Goal: Communication & Community: Answer question/provide support

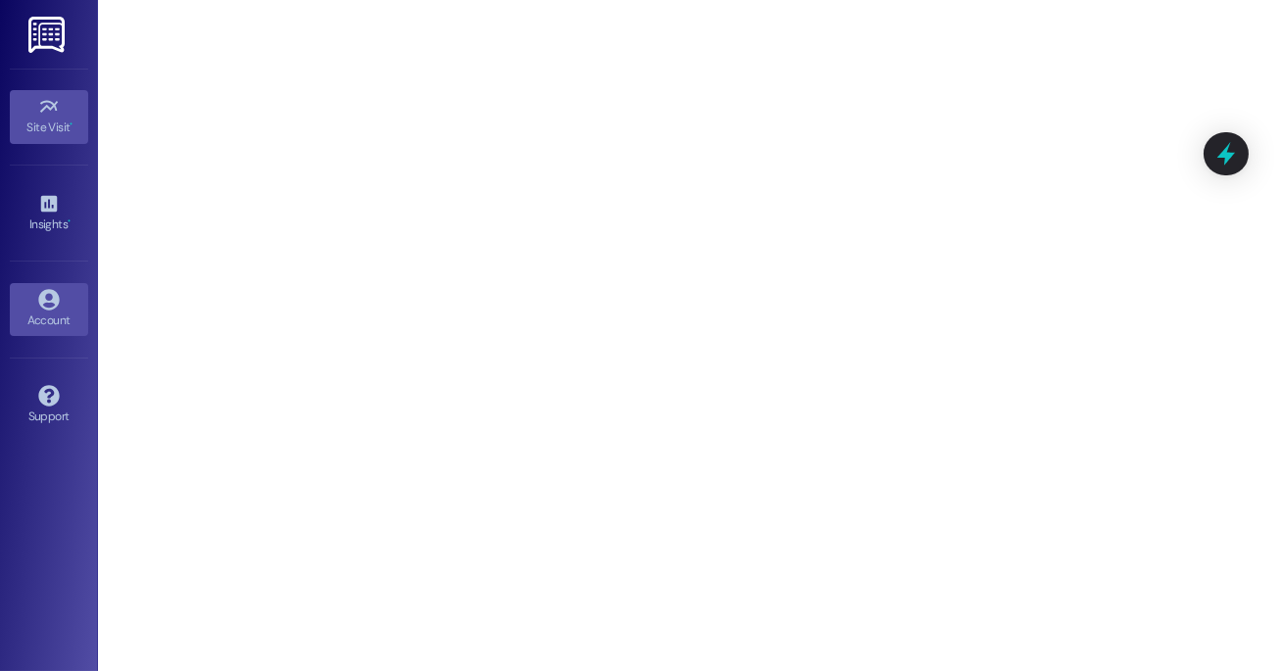
click at [65, 300] on link "Account" at bounding box center [49, 309] width 78 height 53
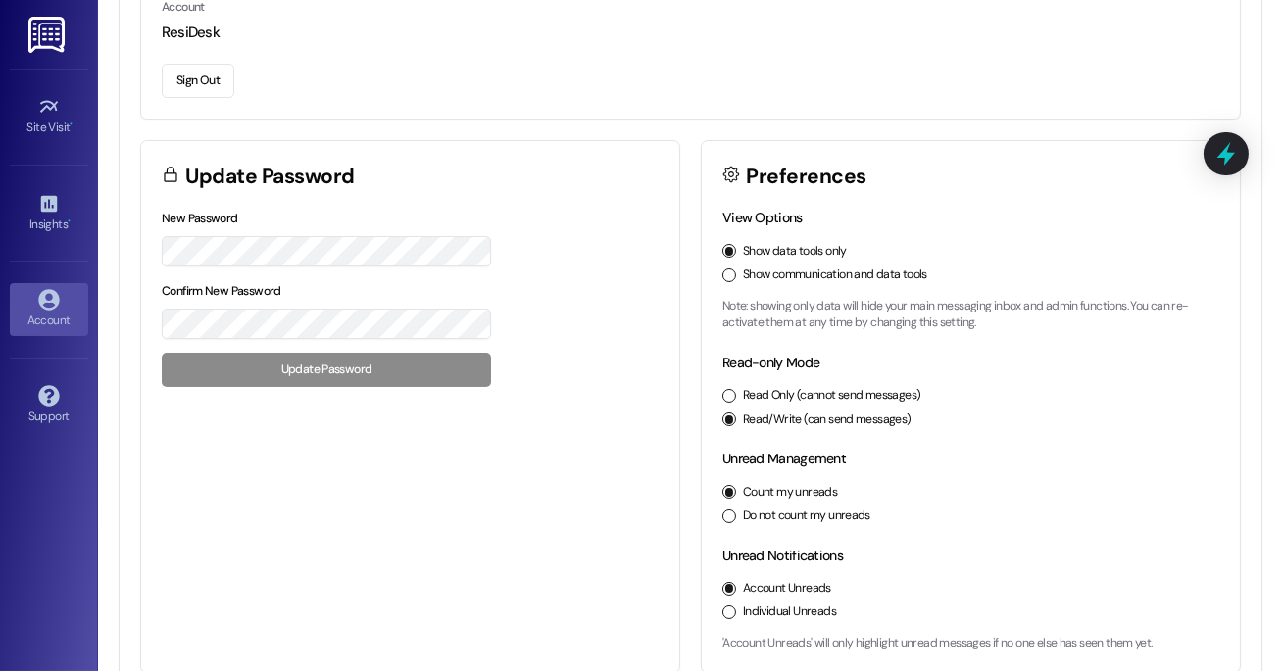
scroll to position [294, 0]
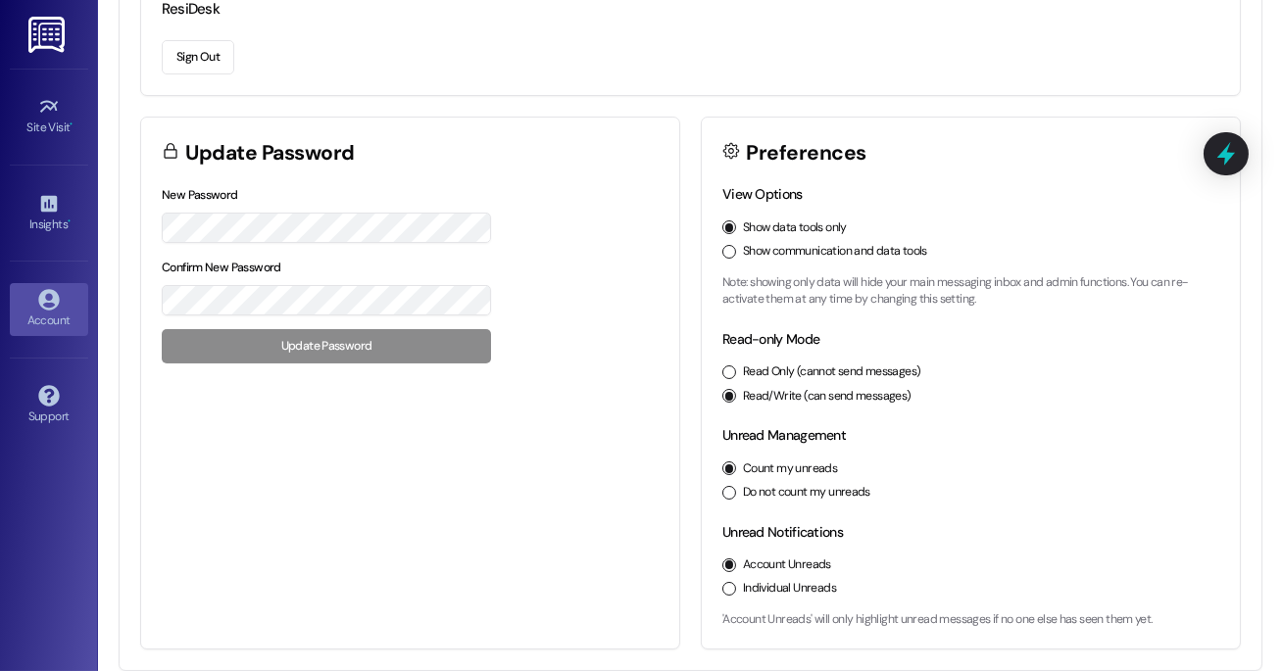
click at [722, 251] on button "Show communication and data tools" at bounding box center [729, 252] width 14 height 14
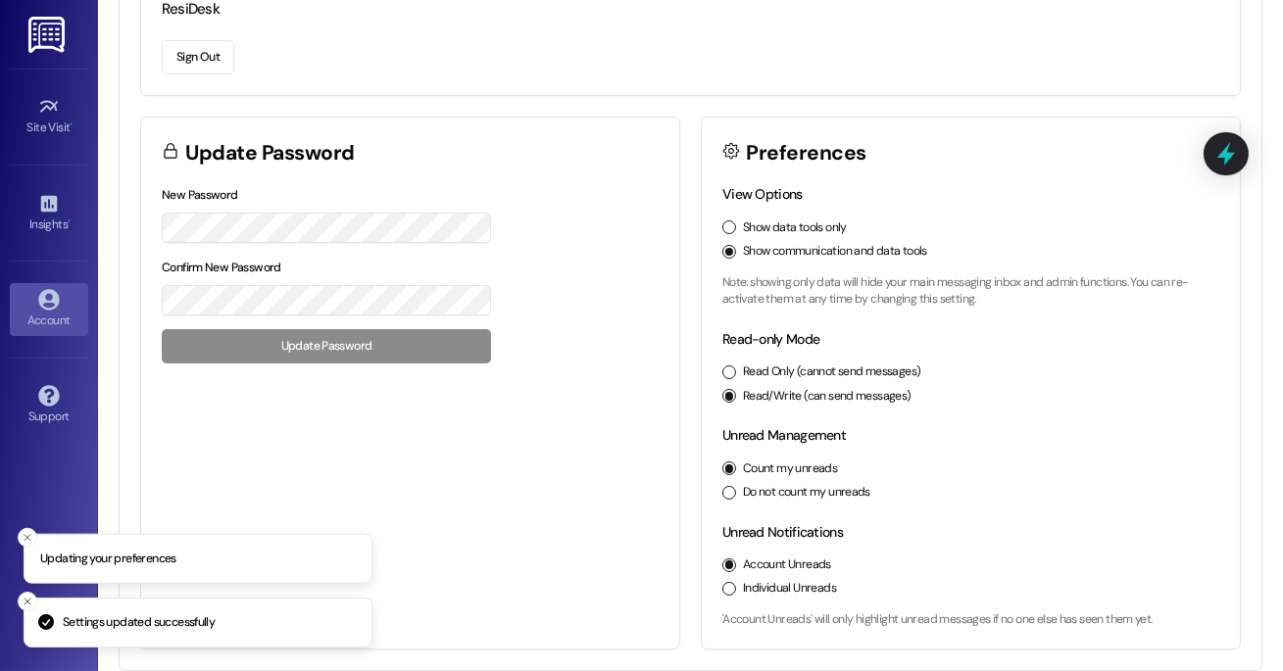
click at [730, 368] on button "Read Only (cannot send messages)" at bounding box center [729, 373] width 14 height 14
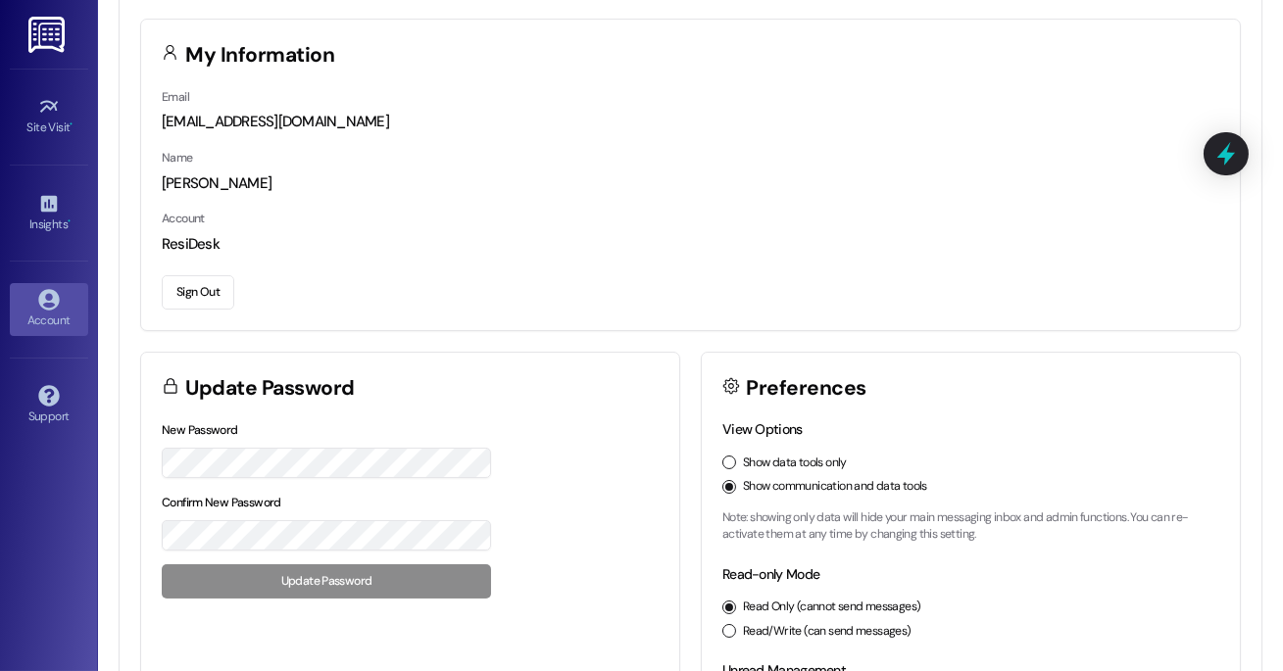
scroll to position [0, 0]
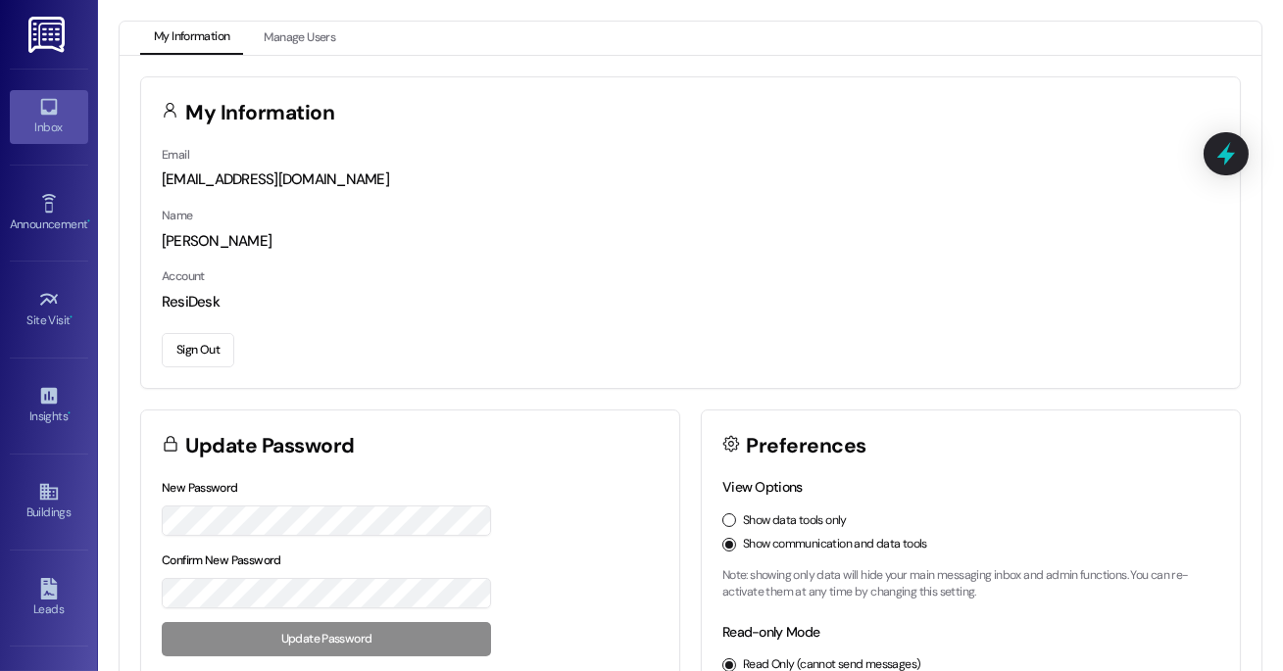
click at [47, 121] on div "Inbox" at bounding box center [49, 128] width 98 height 20
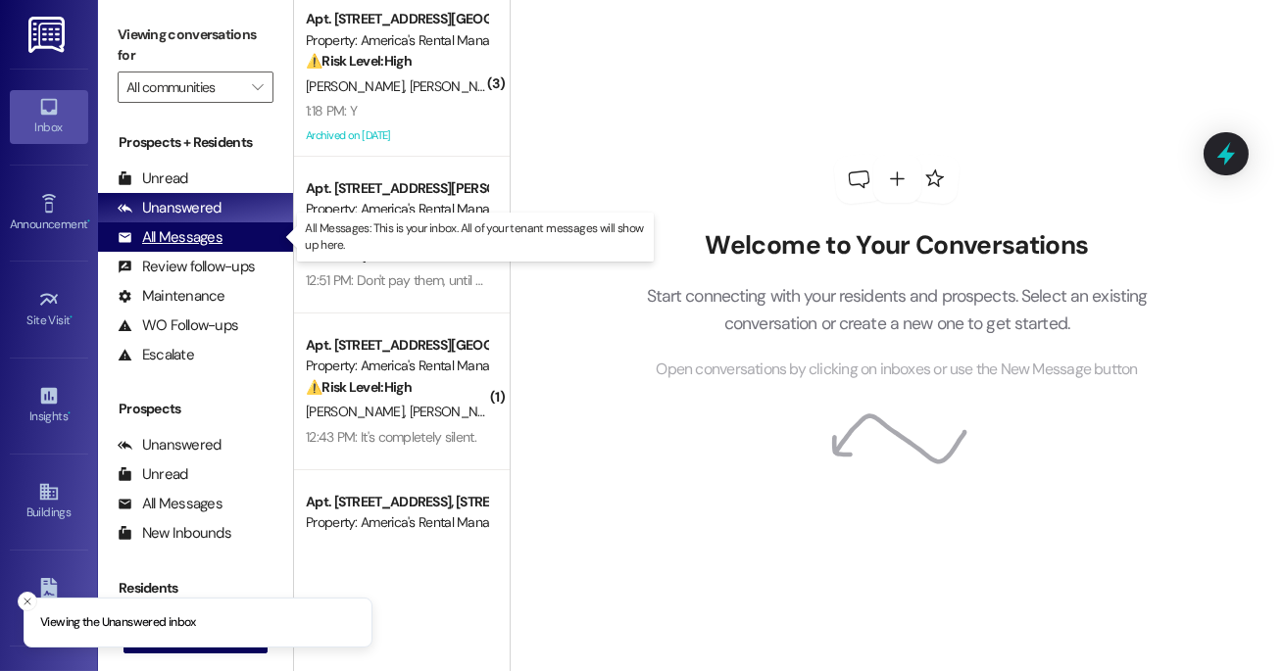
click at [191, 242] on div "All Messages" at bounding box center [170, 237] width 105 height 21
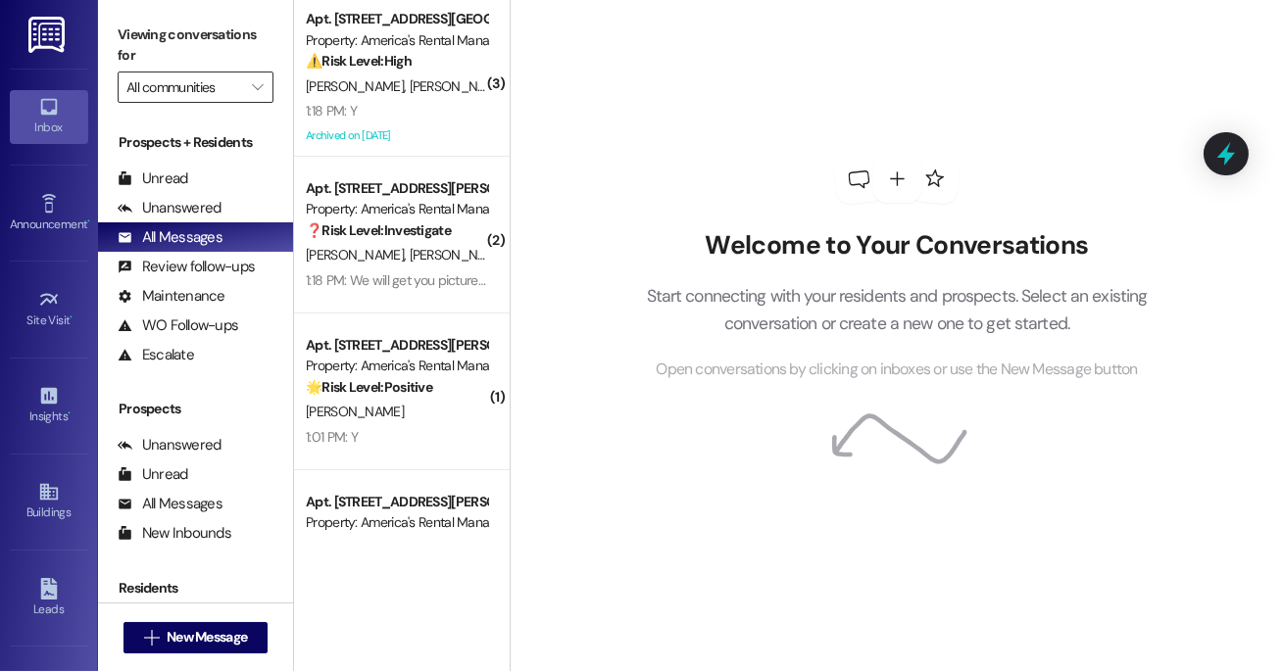
click at [223, 86] on input "All communities" at bounding box center [184, 87] width 116 height 31
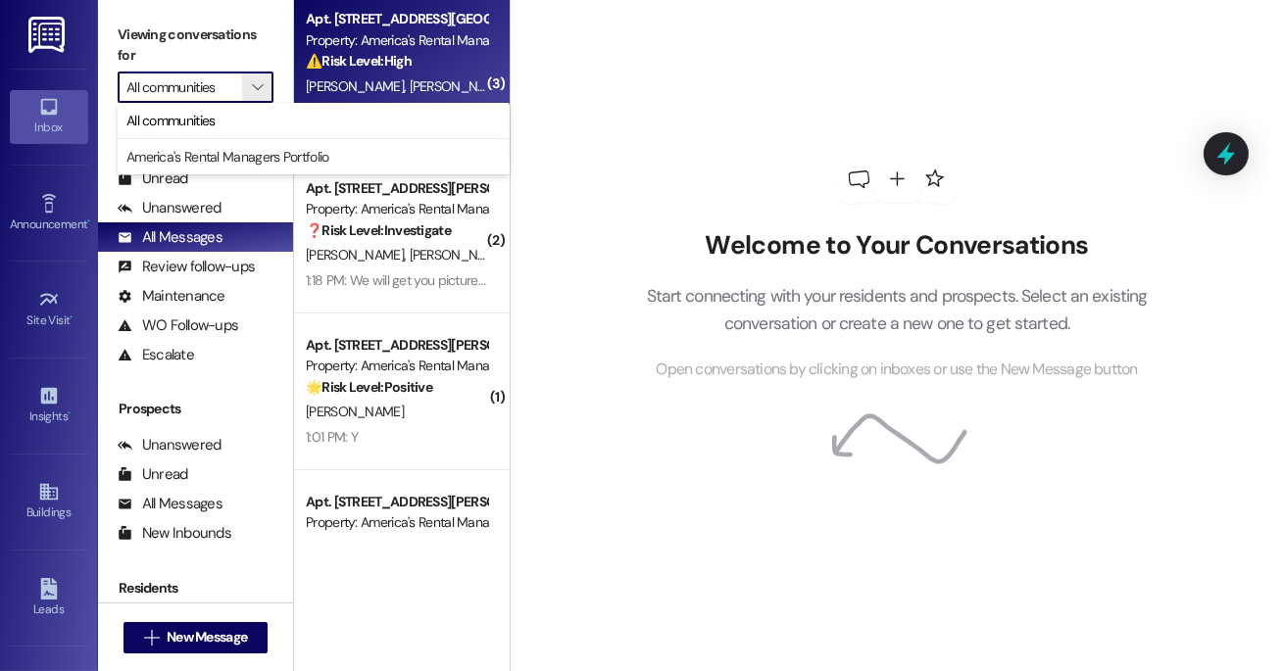
click at [381, 30] on div "Property: America's Rental Managers Portfolio" at bounding box center [396, 40] width 181 height 21
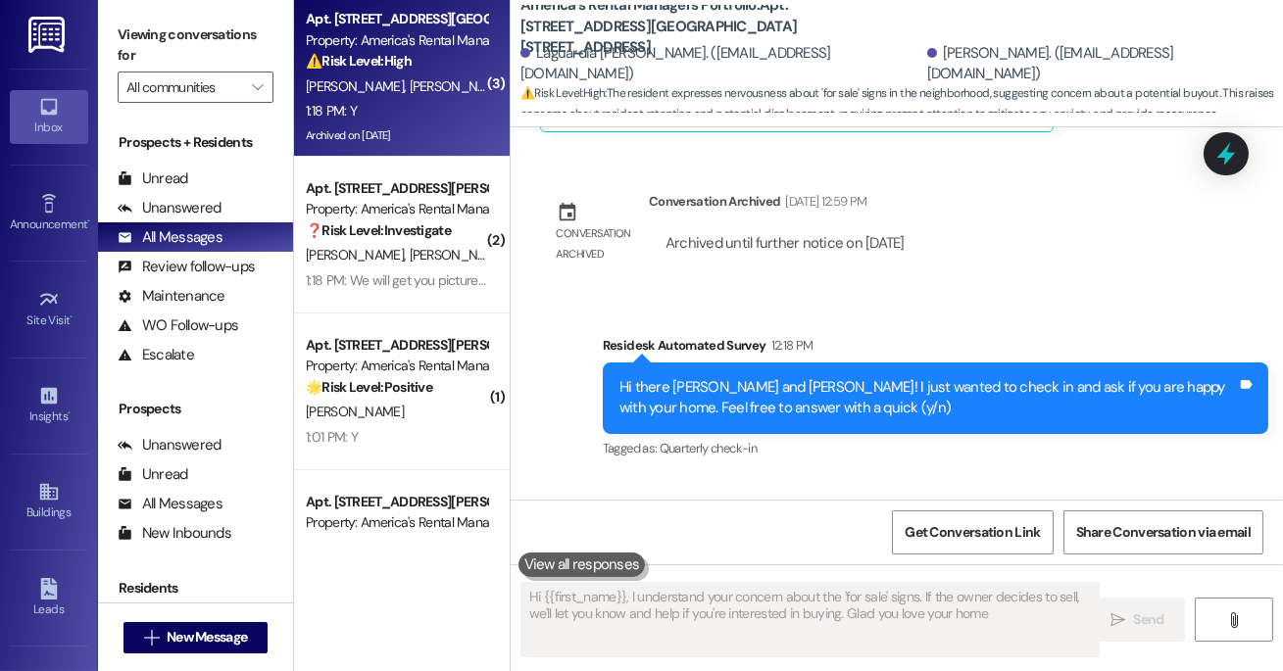
type textarea "Hi {{first_name}}, I understand your concern about the 'for sale' signs. If the…"
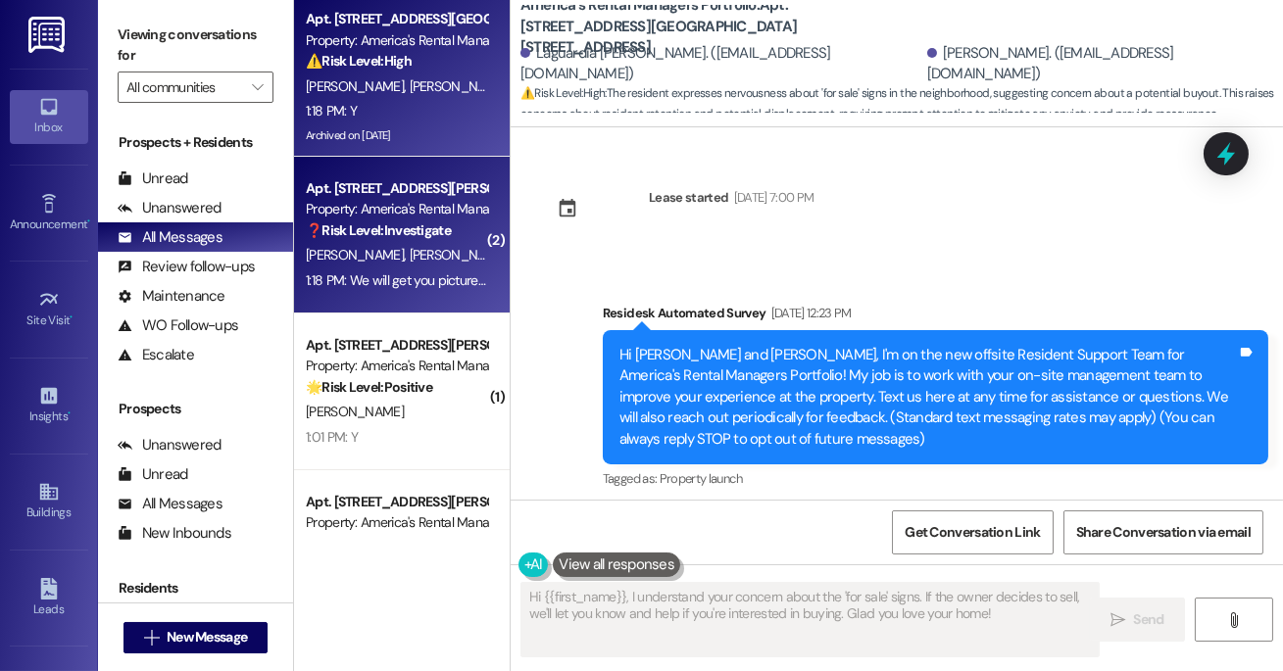
click at [368, 241] on div "❓ Risk Level: Investigate" at bounding box center [396, 230] width 181 height 21
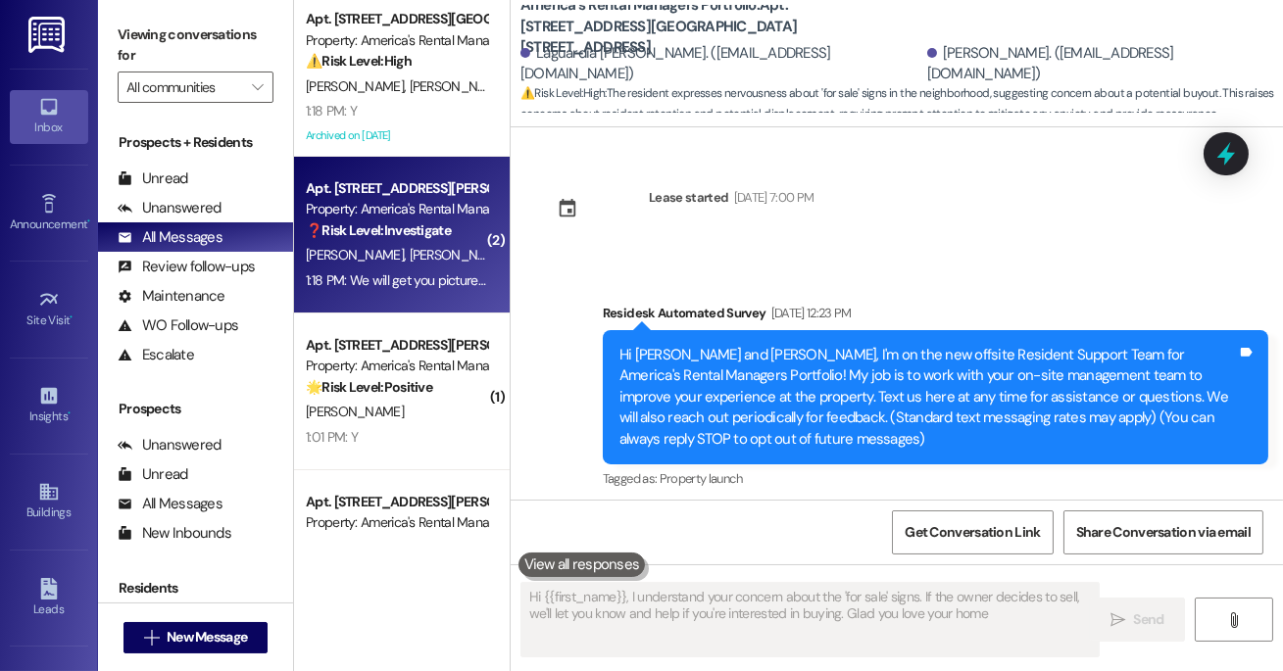
type textarea "Hi {{first_name}}, I understand your concern about the 'for sale' signs. If the…"
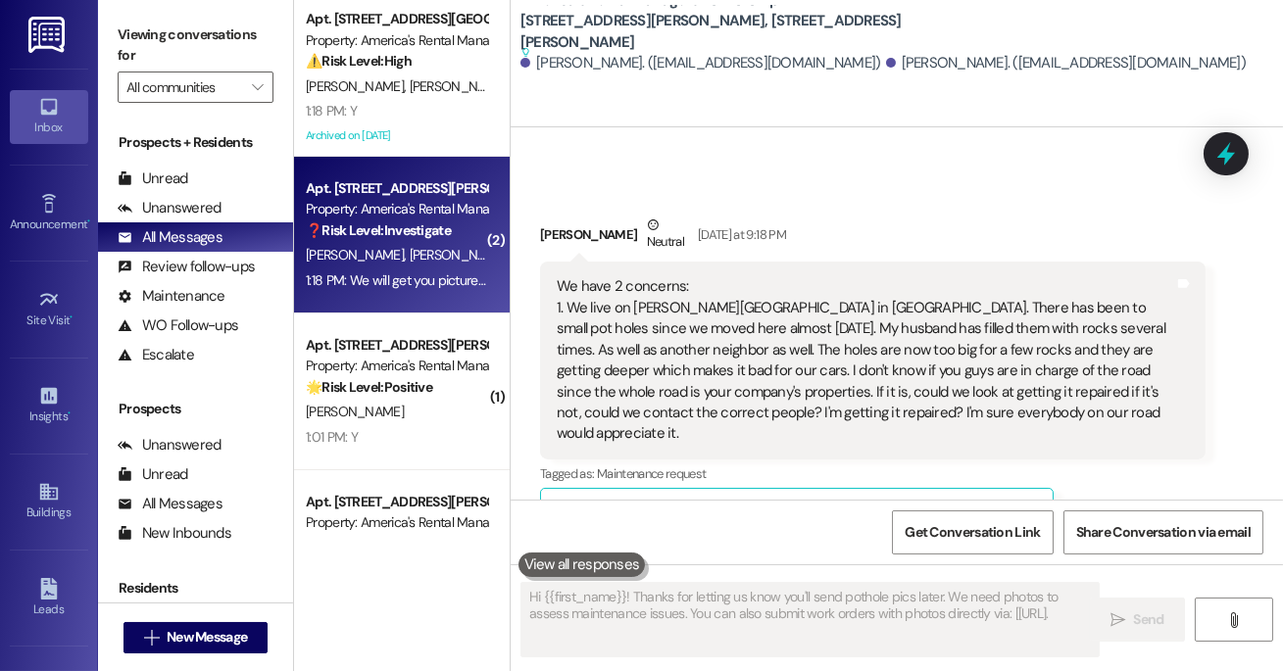
type textarea "Hi {{first_name}}! Thanks for letting us know you'll send pothole pics later. W…"
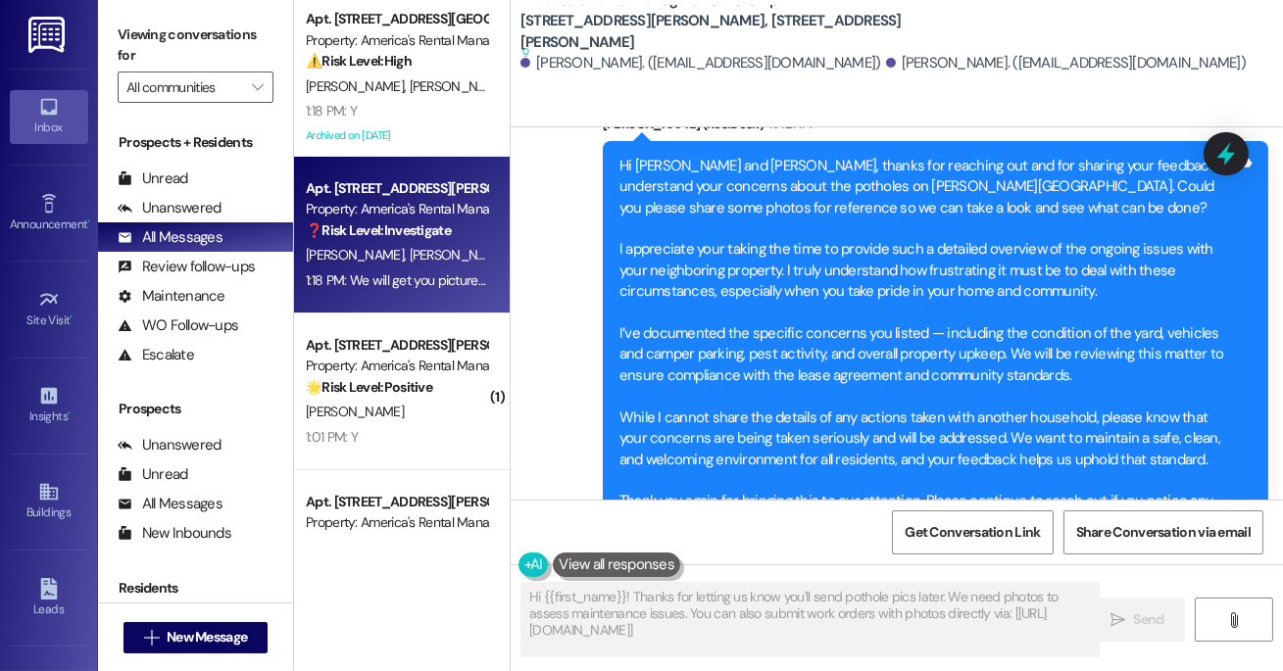
scroll to position [2506, 0]
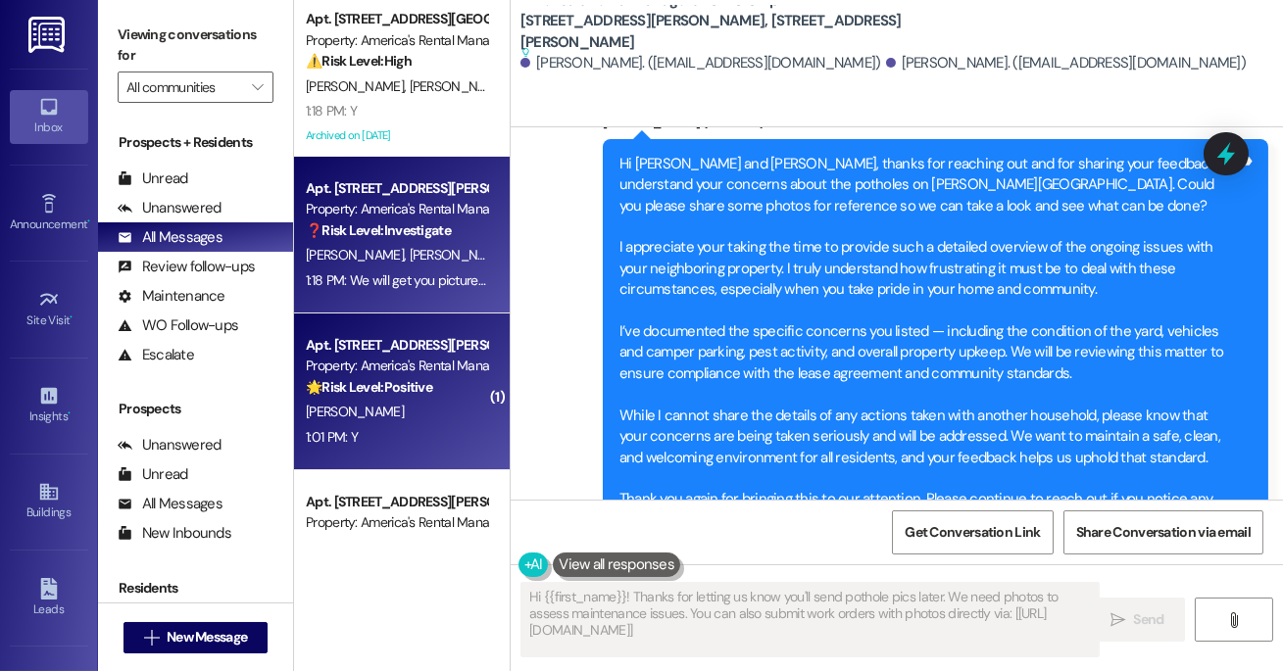
click at [461, 352] on div "Apt. [STREET_ADDRESS][PERSON_NAME][PERSON_NAME]" at bounding box center [396, 345] width 181 height 21
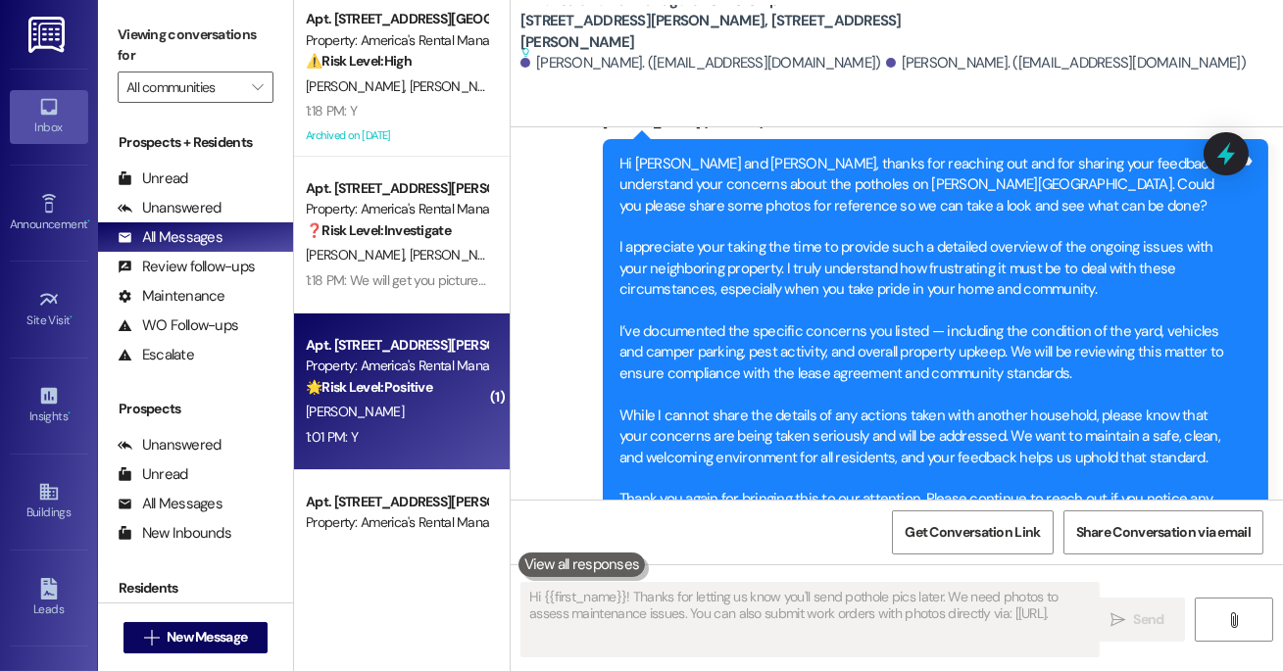
type textarea "Hi {{first_name}}! Thanks for letting us know you'll send pothole pics later. W…"
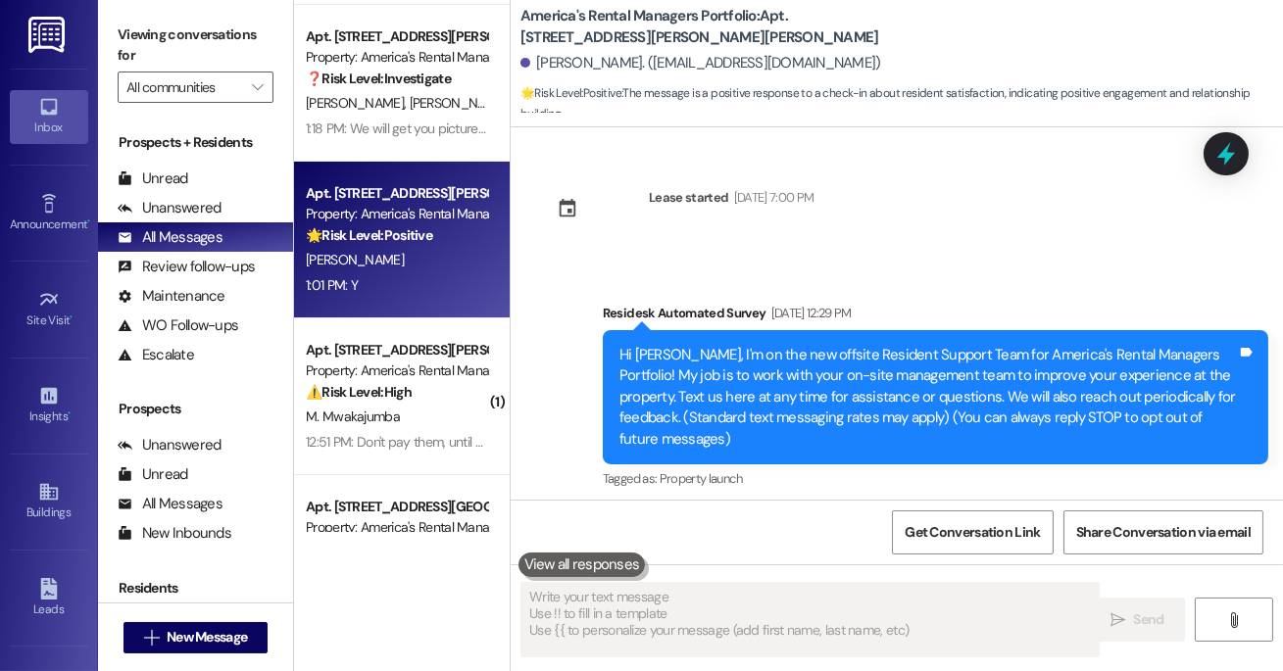
scroll to position [153, 0]
click at [450, 391] on div "⚠️ Risk Level: High The resident is advising against payment due to concerns ab…" at bounding box center [396, 391] width 181 height 21
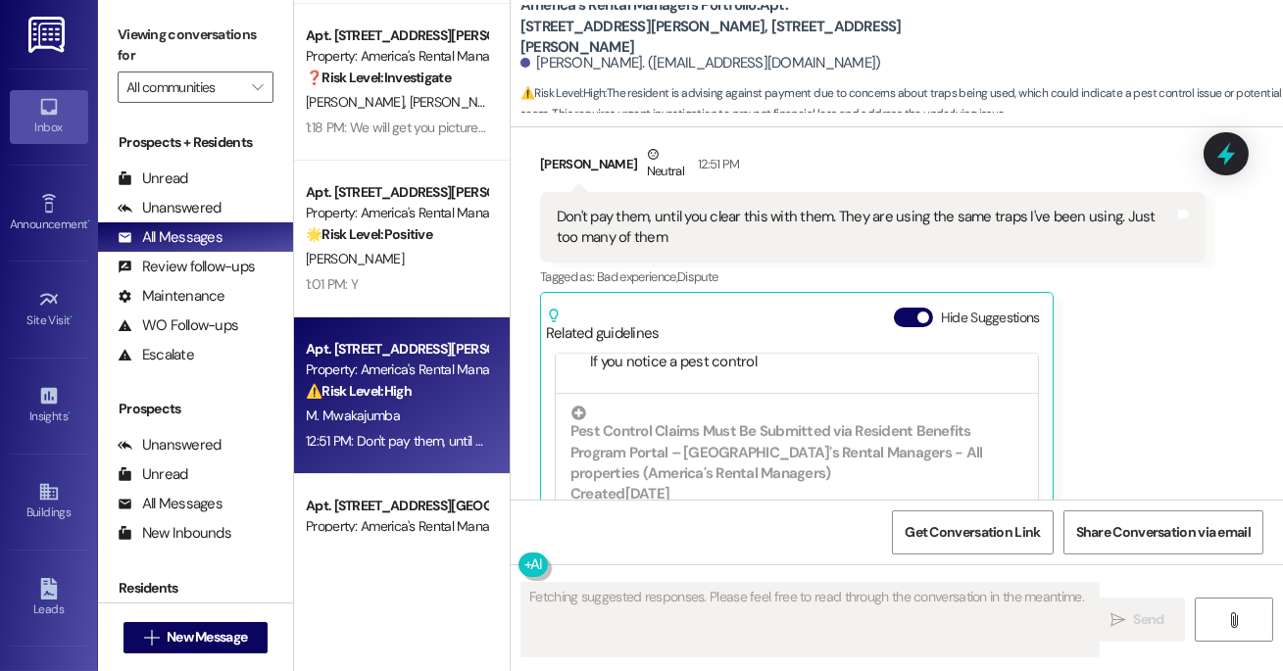
scroll to position [279, 0]
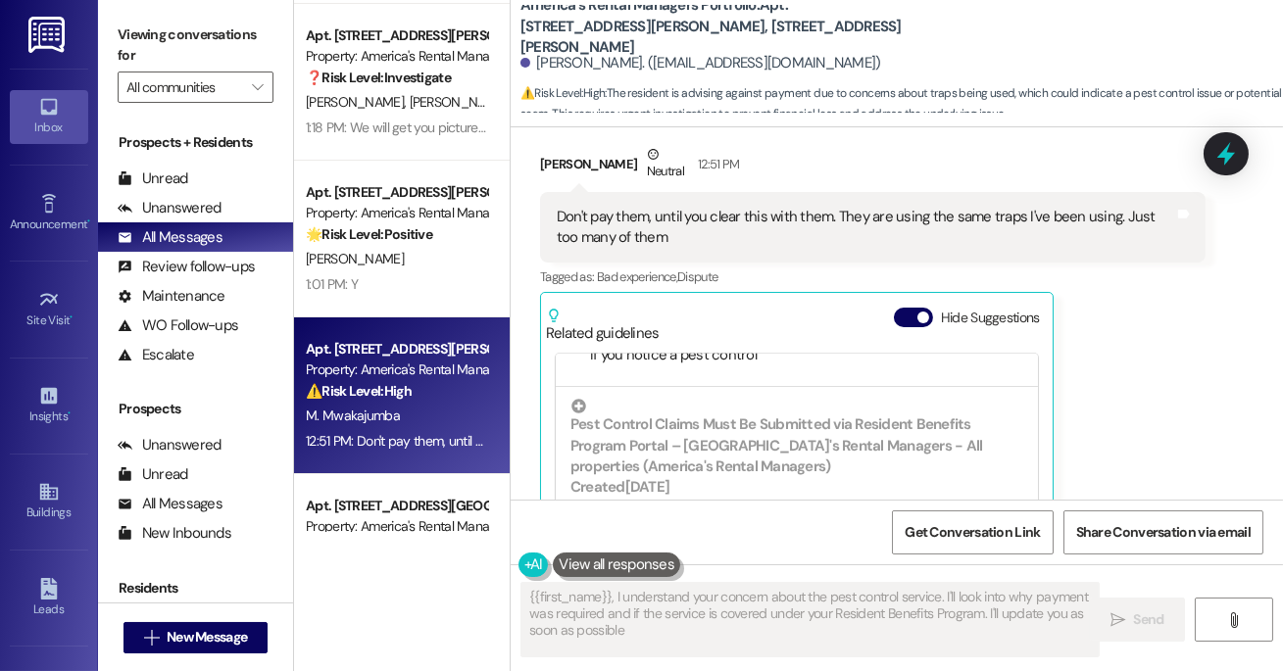
type textarea "{{first_name}}, I understand your concern about the pest control service. I'll …"
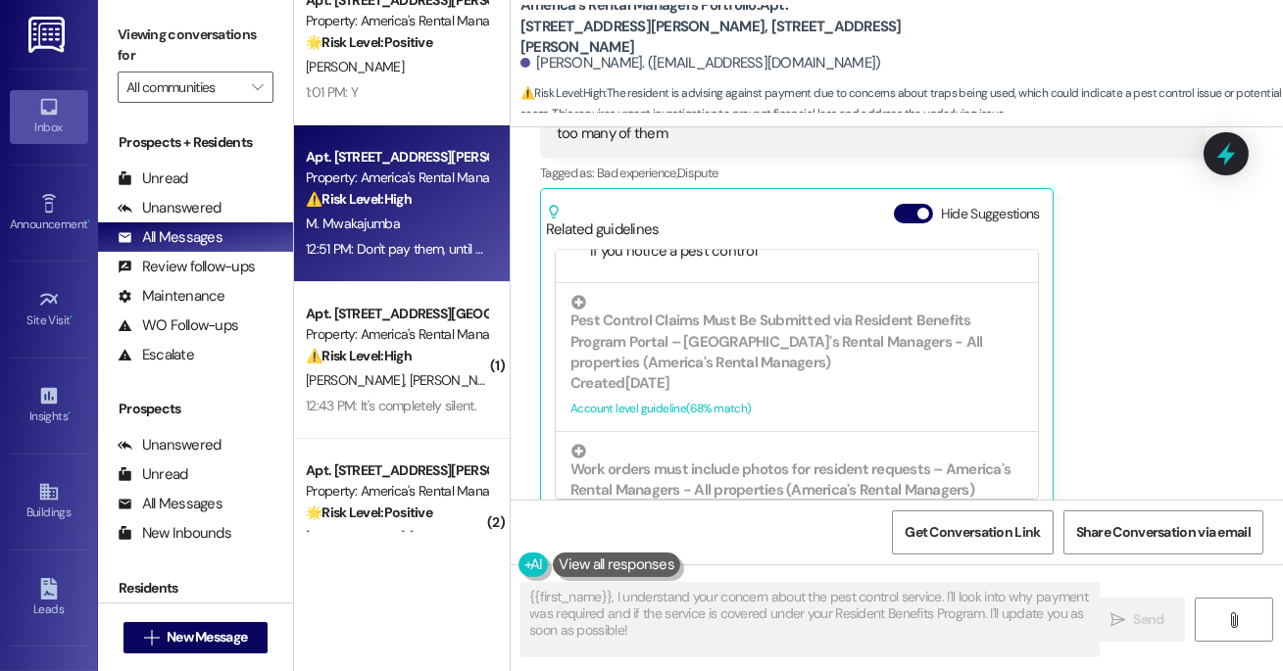
scroll to position [348, 0]
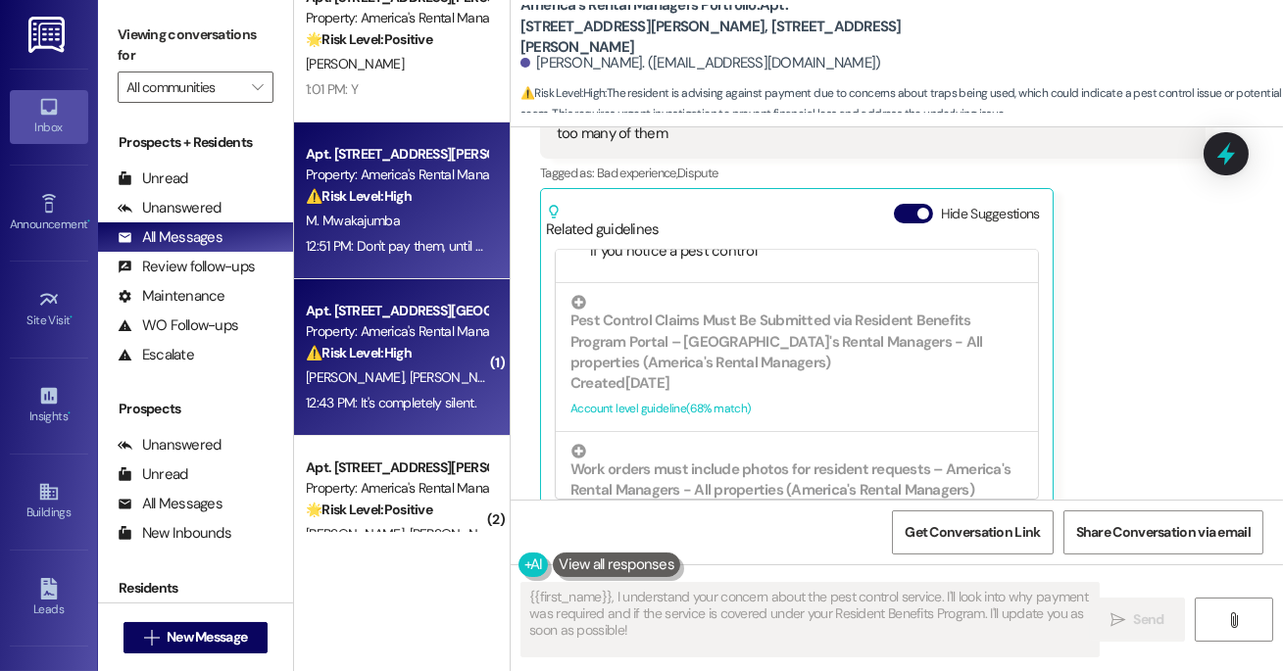
click at [410, 379] on span "[PERSON_NAME]" at bounding box center [459, 377] width 98 height 18
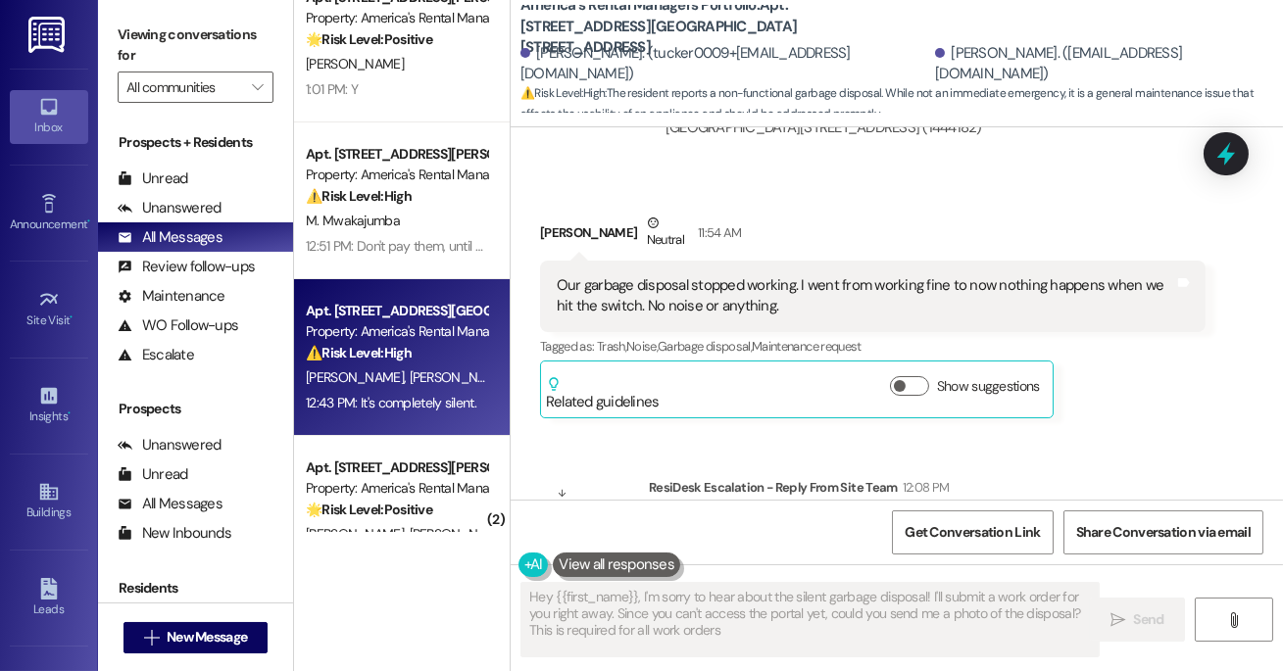
type textarea "Hey {{first_name}}, I'm sorry to hear about the silent garbage disposal! I'll s…"
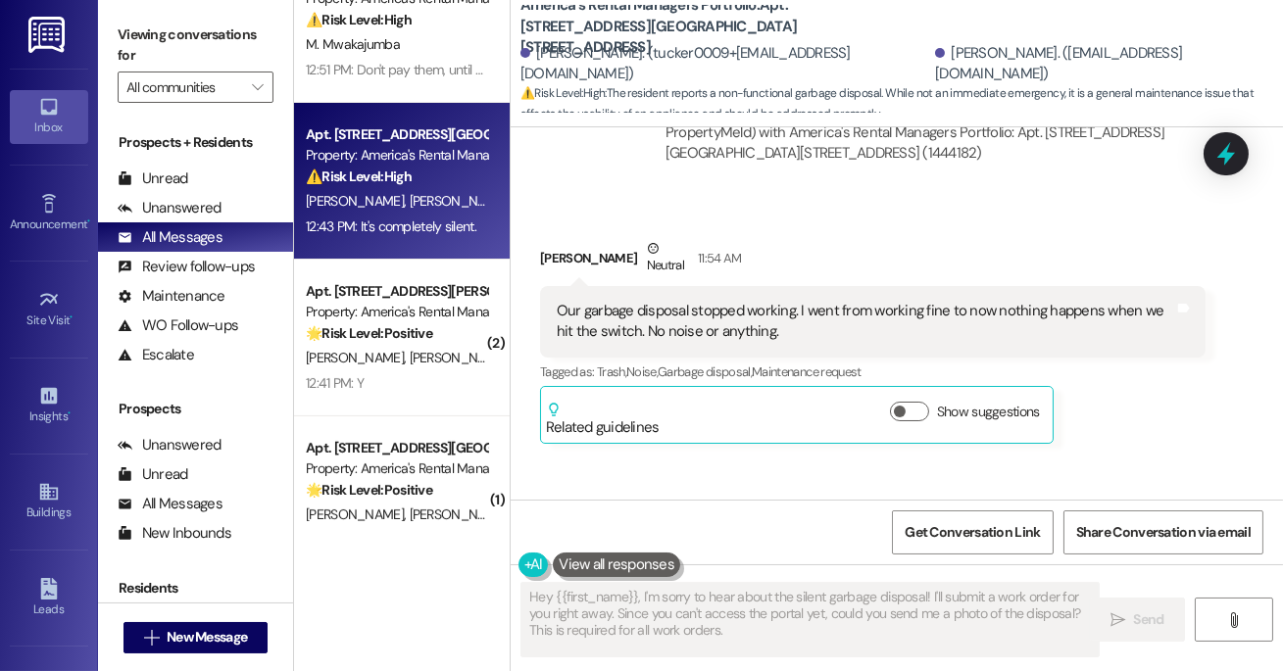
scroll to position [540, 0]
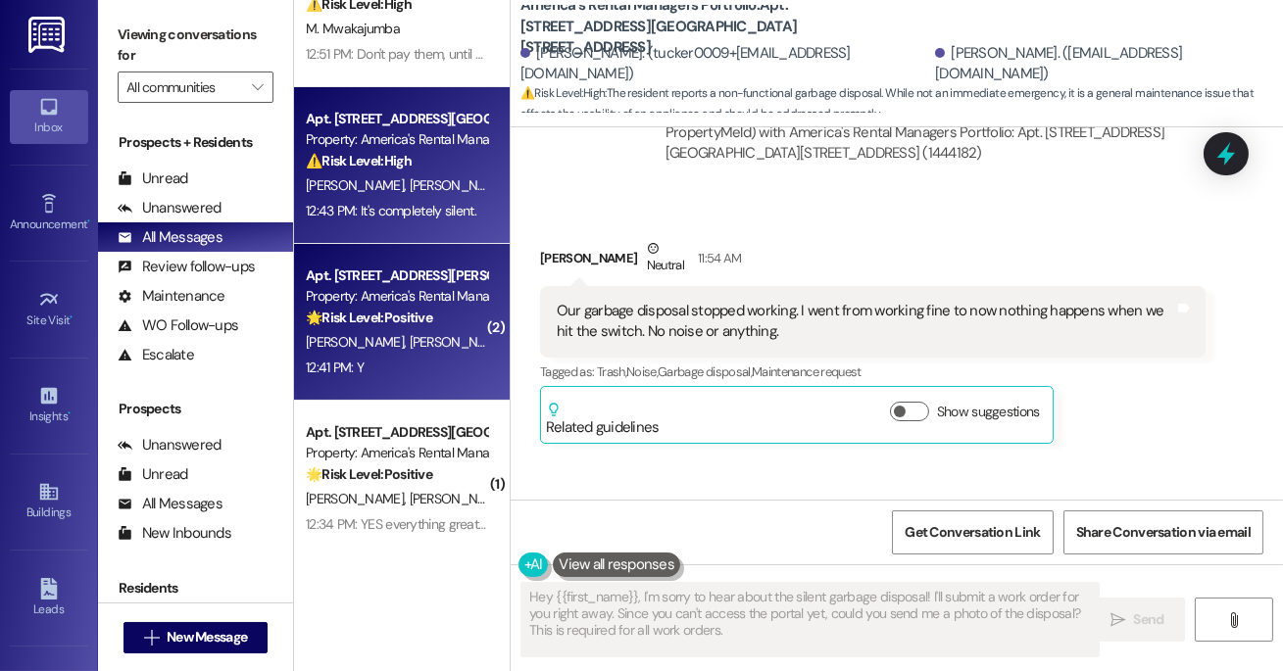
click at [422, 320] on strong "🌟 Risk Level: Positive" at bounding box center [369, 318] width 126 height 18
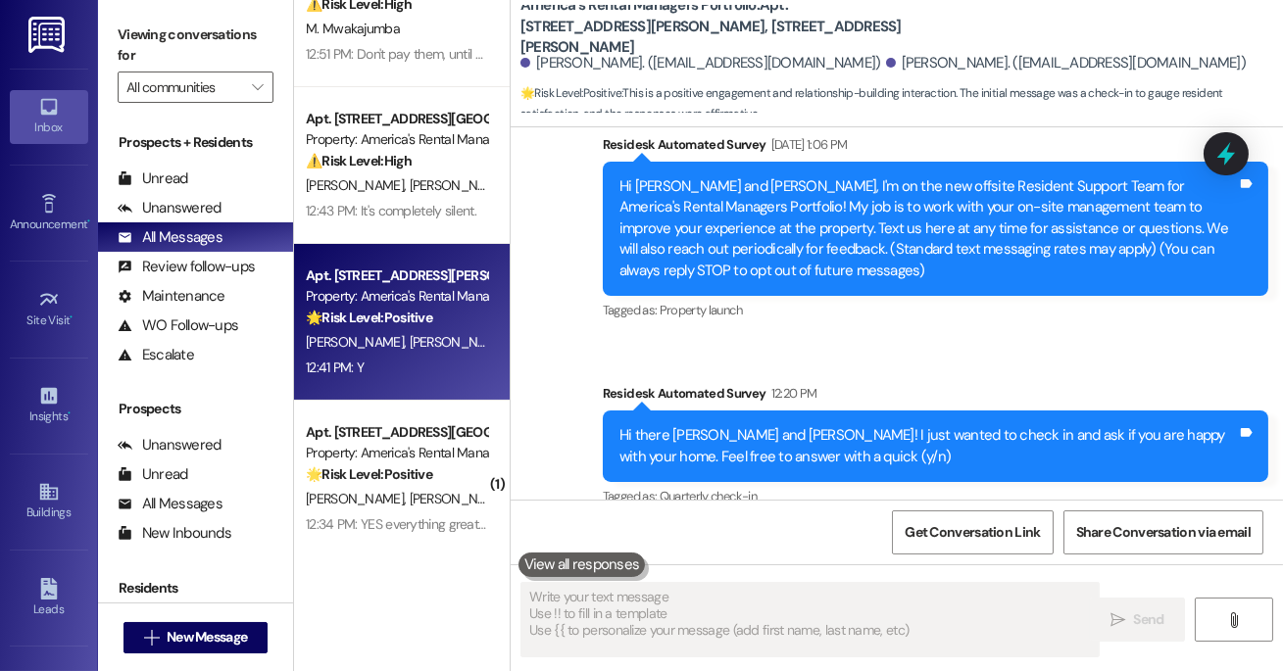
scroll to position [0, 0]
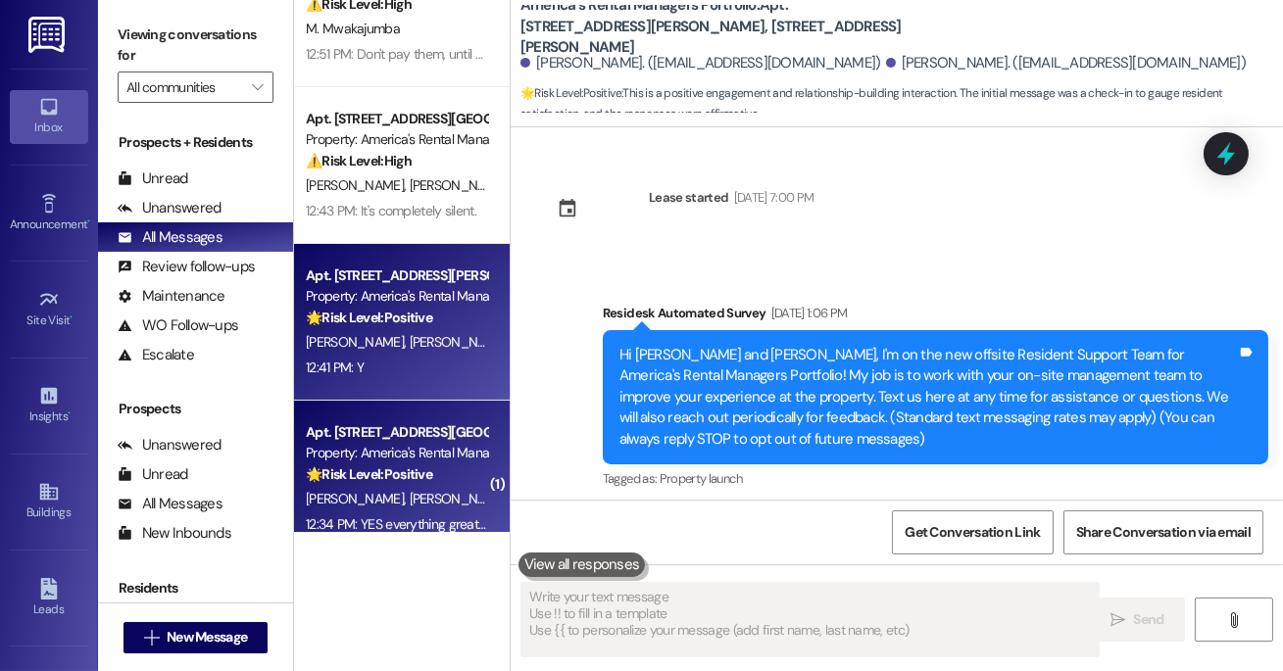
click at [441, 455] on div "Property: America's Rental Managers Portfolio" at bounding box center [396, 453] width 181 height 21
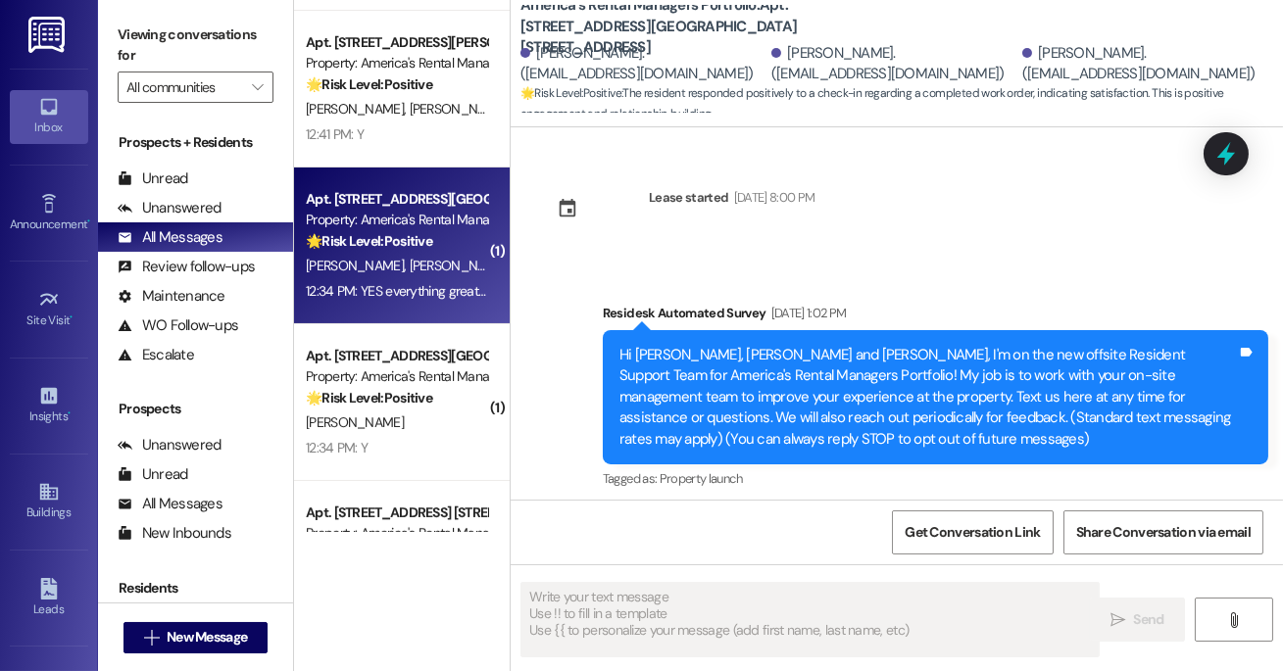
scroll to position [467, 0]
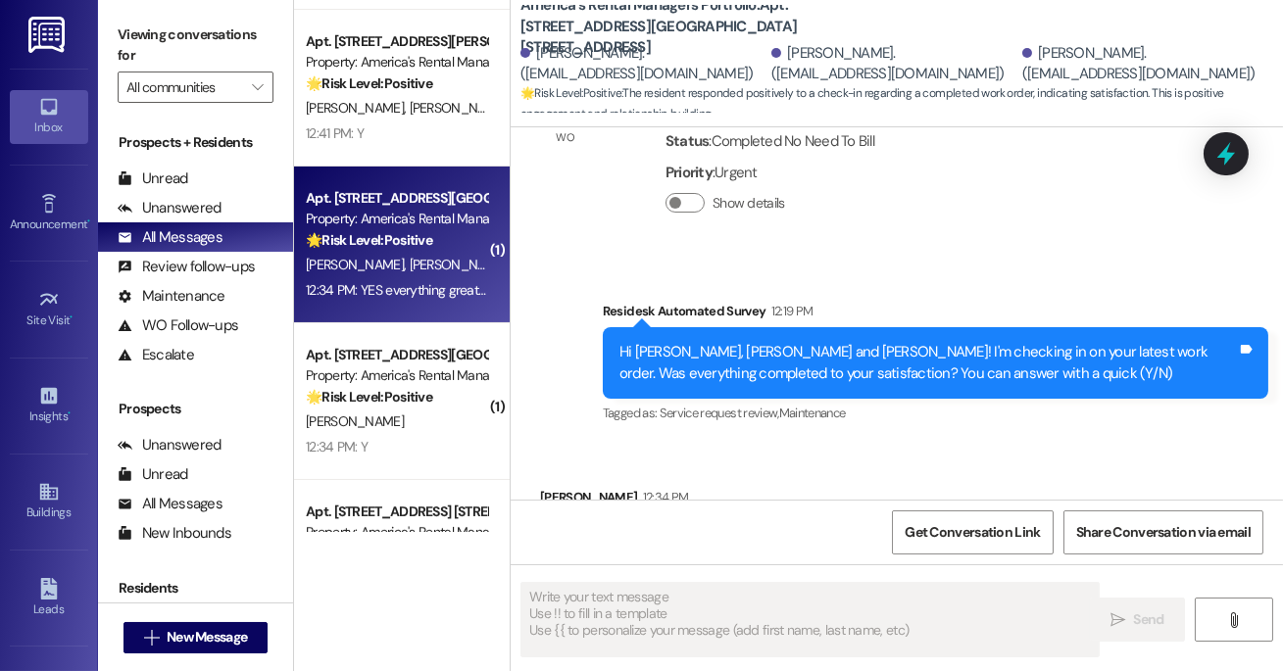
type textarea "Fetching suggested responses. Please feel free to read through the conversation…"
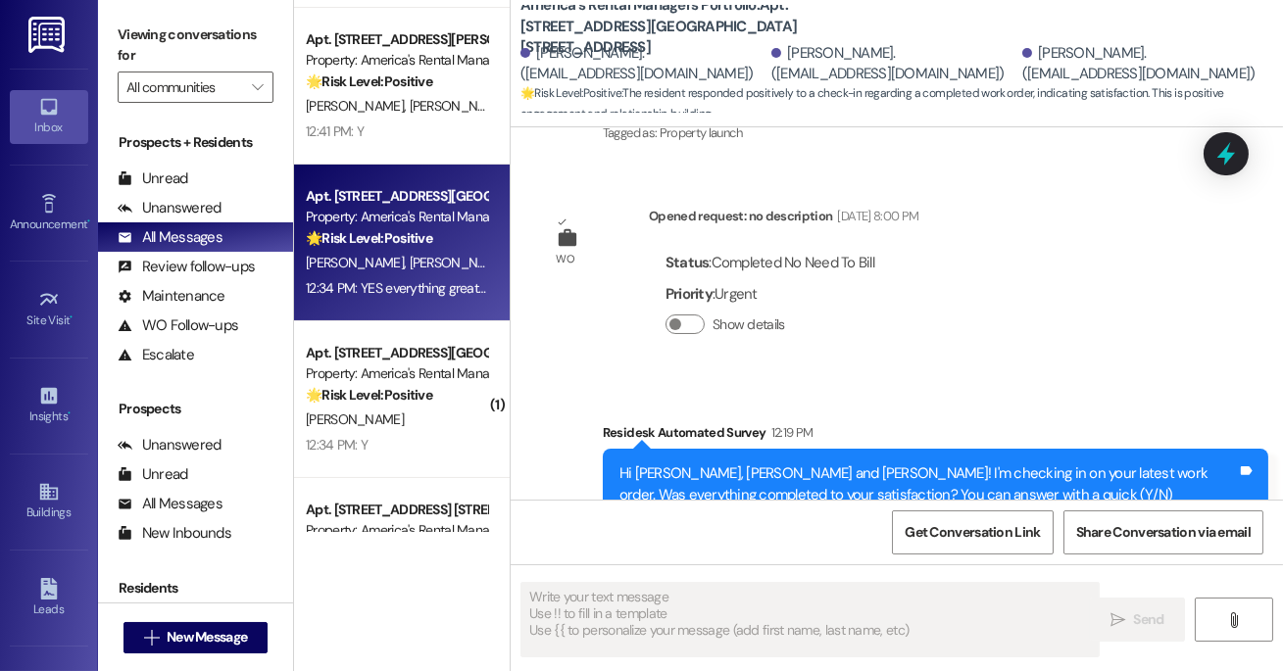
scroll to position [576, 0]
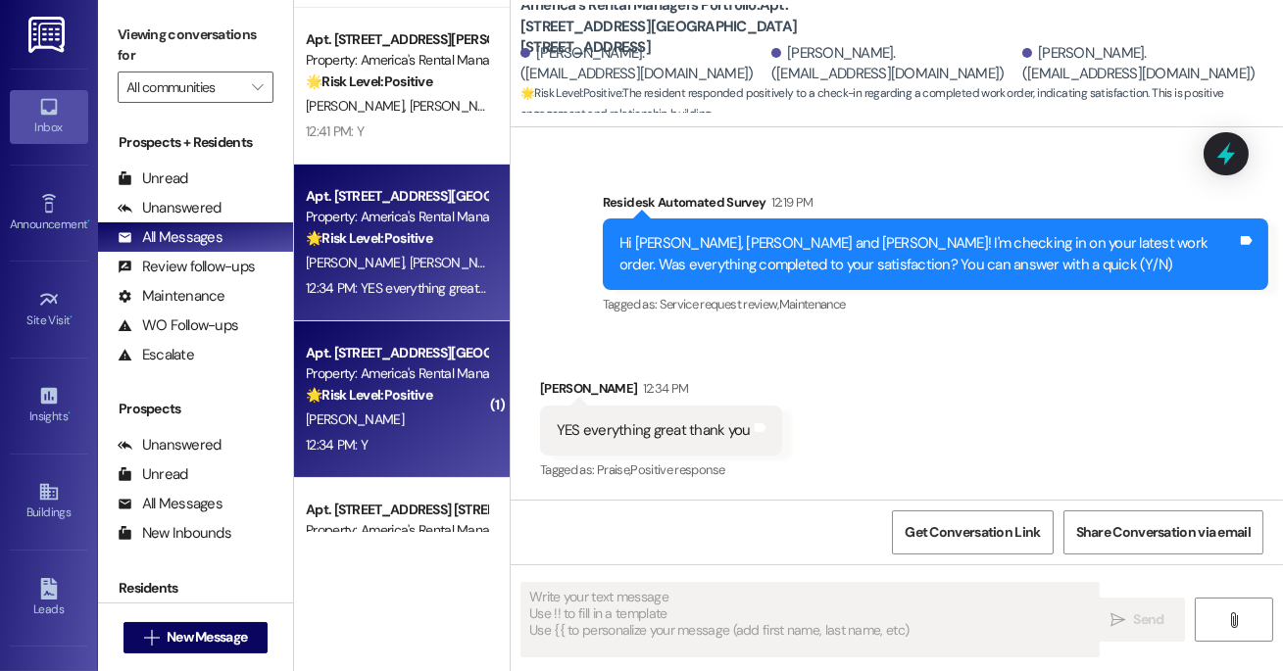
click at [477, 408] on div "[PERSON_NAME]" at bounding box center [396, 420] width 185 height 24
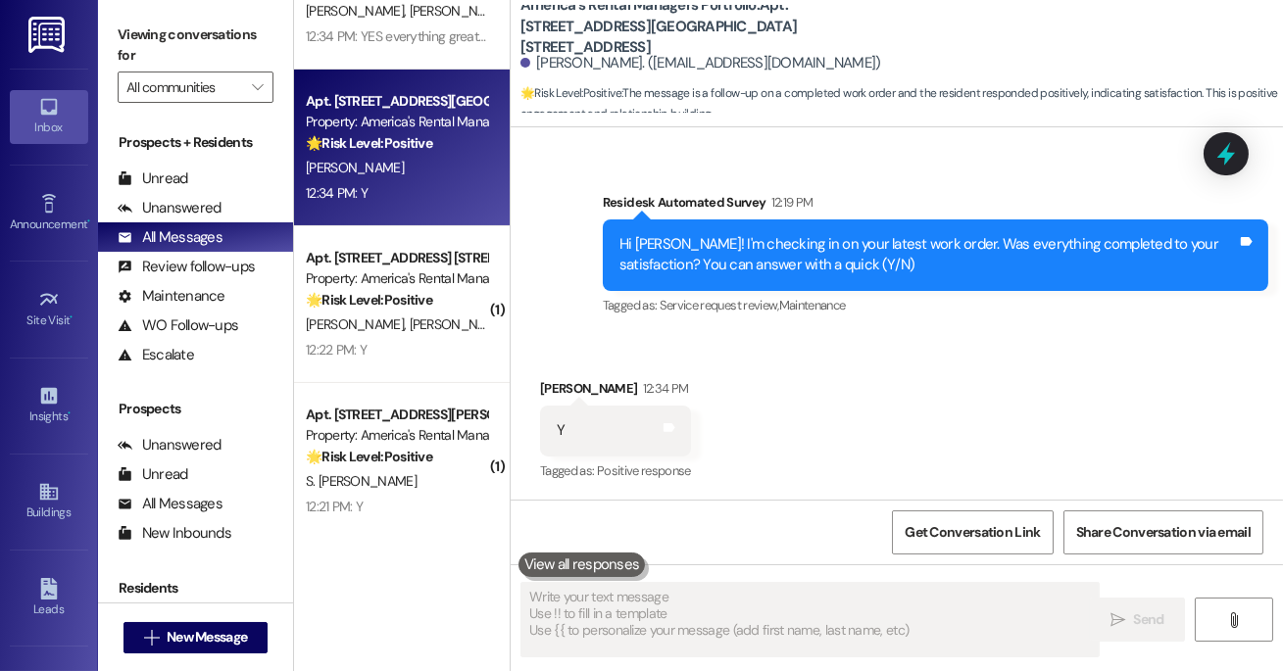
scroll to position [1050, 0]
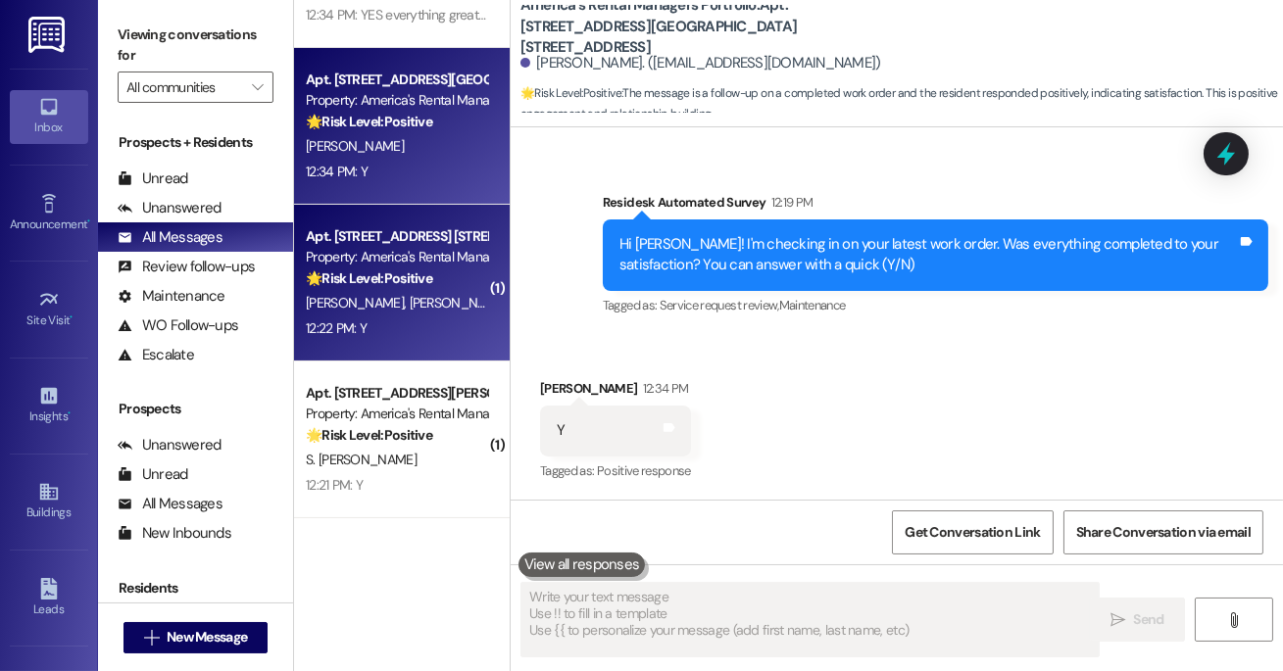
click at [399, 337] on div "12:22 PM: Y 12:22 PM: Y" at bounding box center [396, 329] width 185 height 24
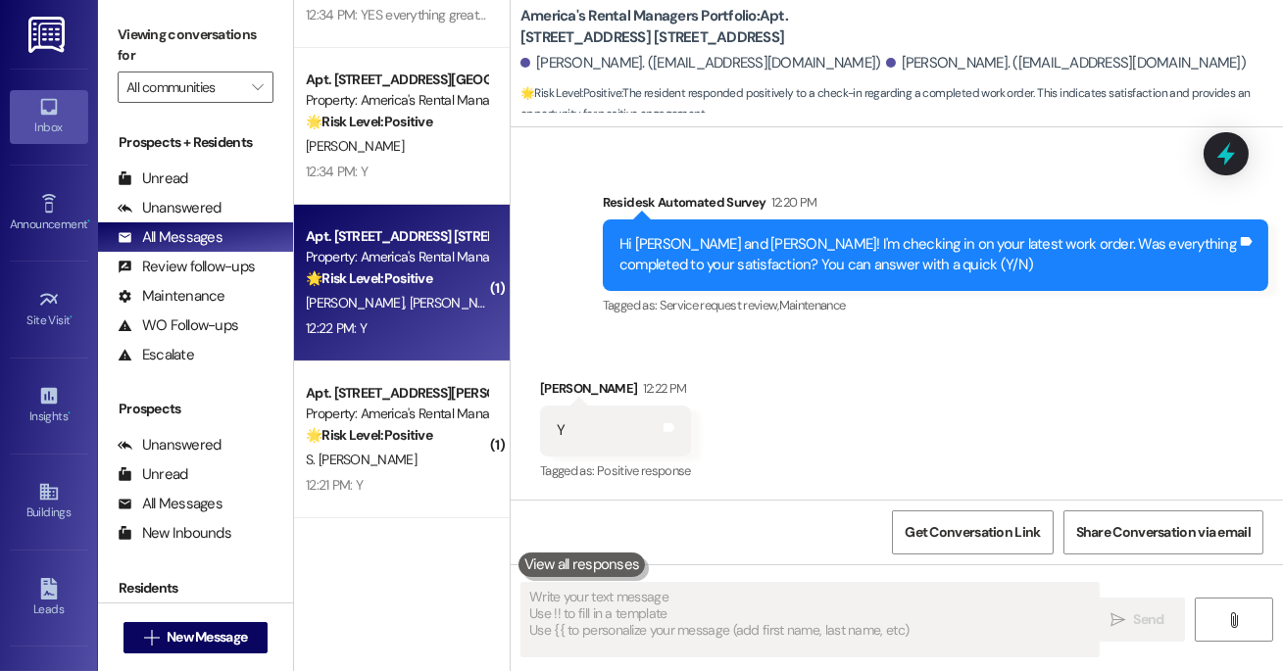
scroll to position [613, 0]
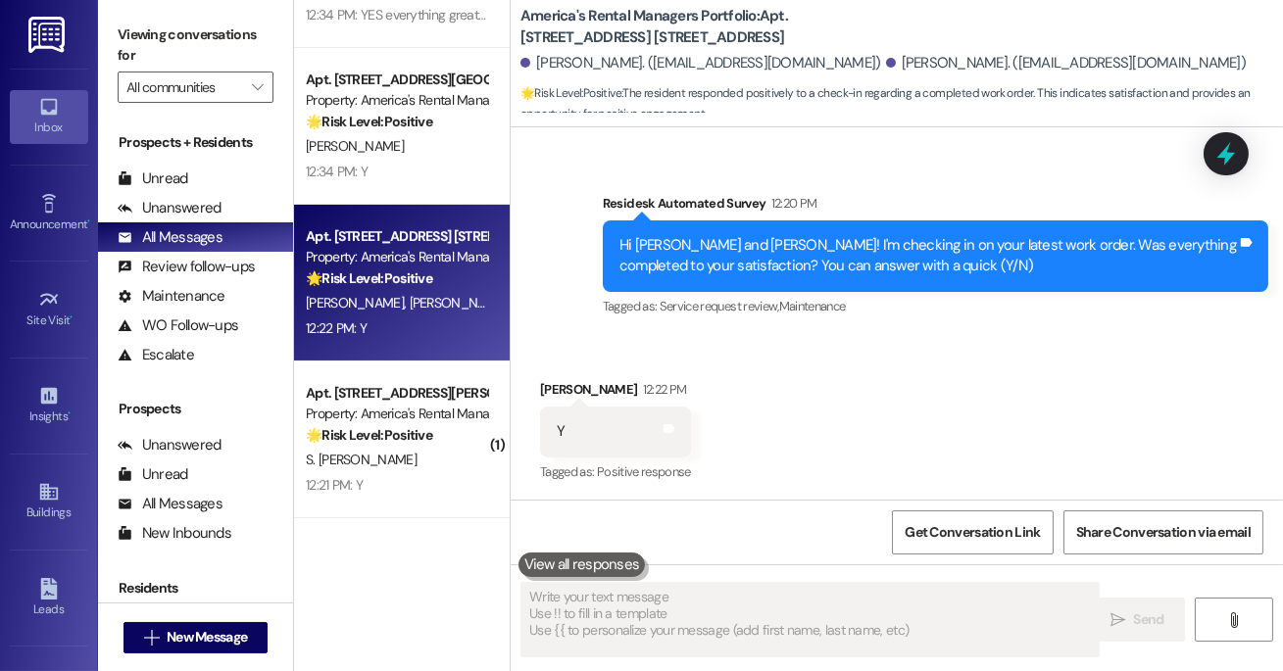
click at [413, 417] on div "Property: America's Rental Managers Portfolio" at bounding box center [396, 414] width 181 height 21
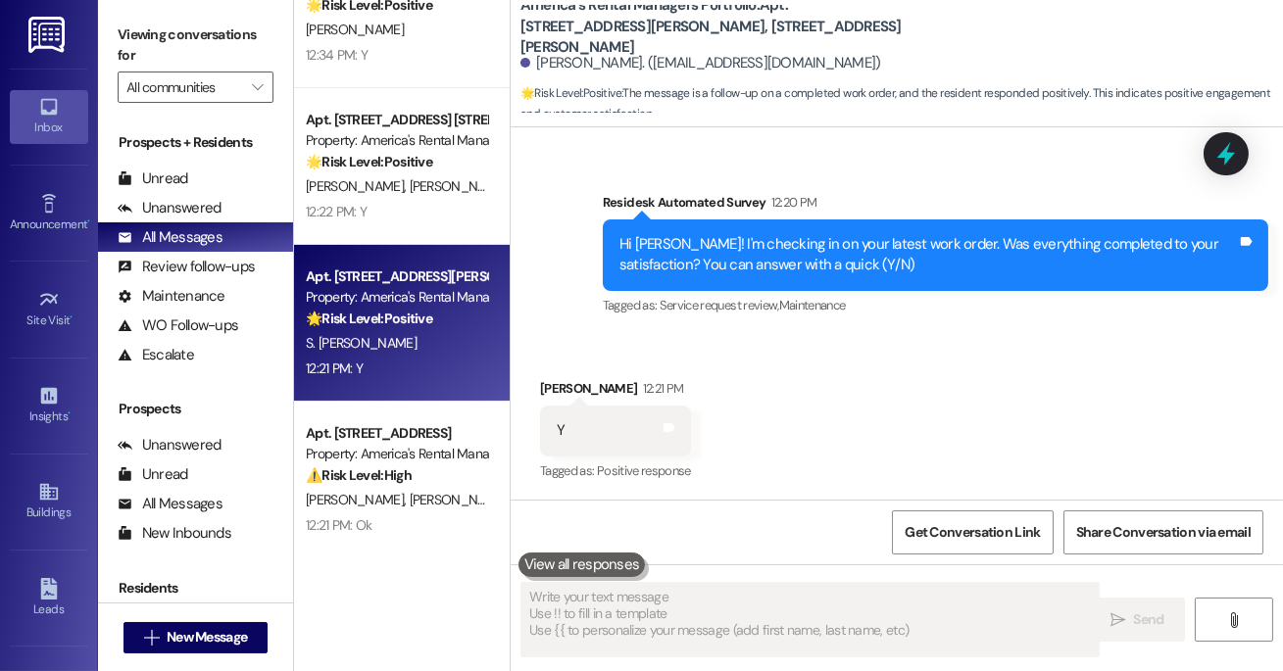
scroll to position [1173, 0]
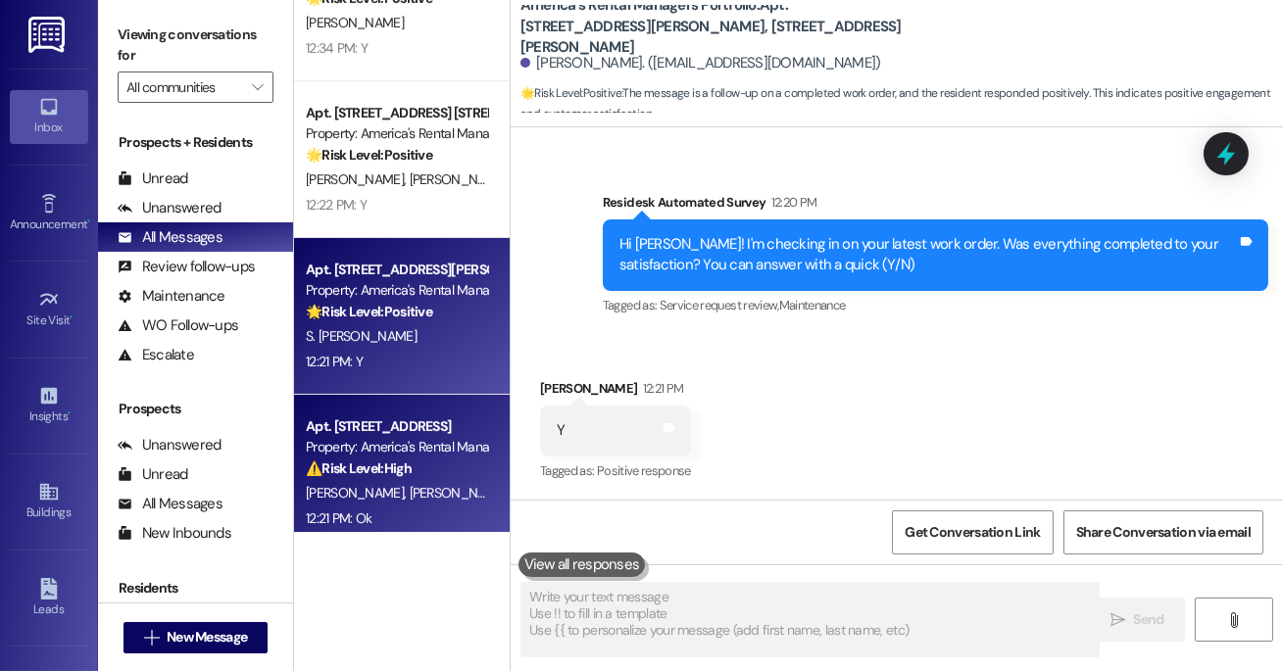
click at [436, 439] on div "Property: America's Rental Managers Portfolio" at bounding box center [396, 447] width 181 height 21
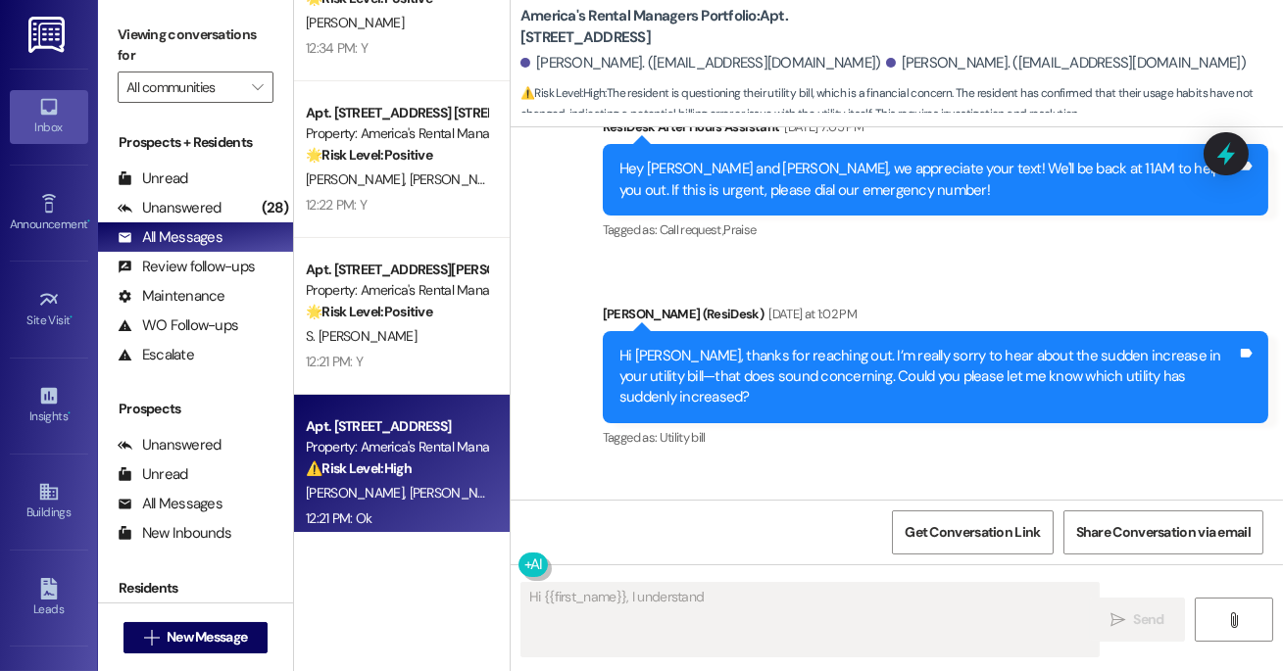
scroll to position [727, 0]
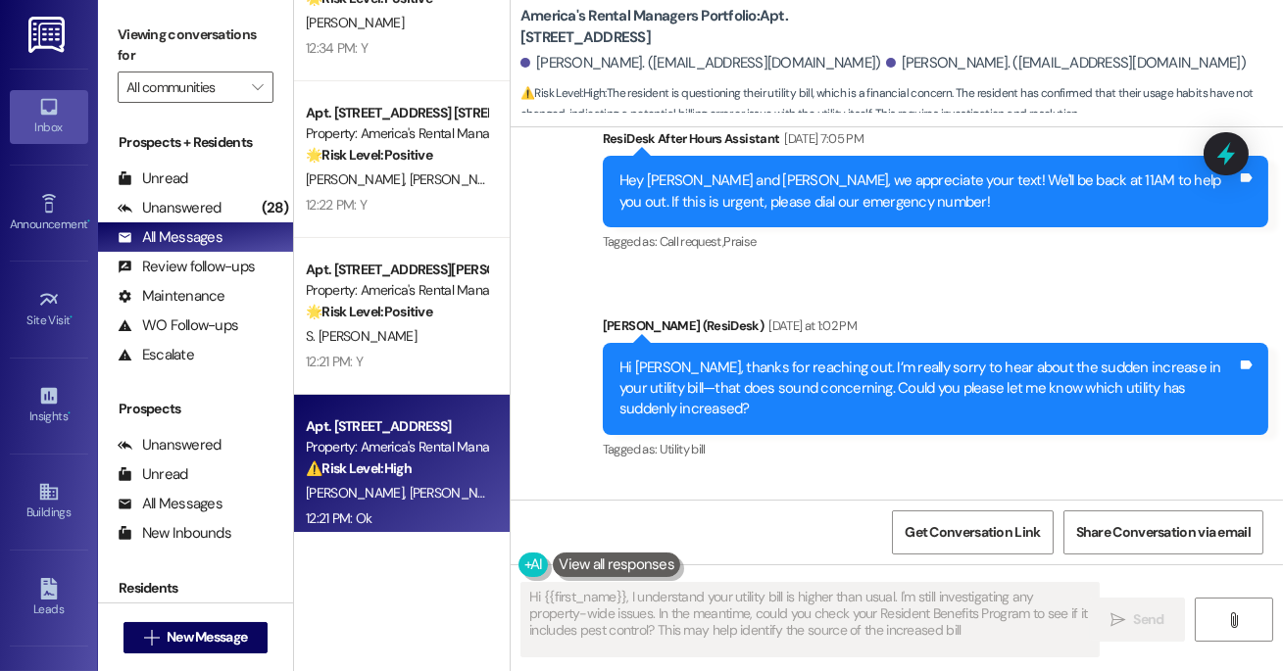
type textarea "Hi {{first_name}}, I understand your utility bill is higher than usual. I'm sti…"
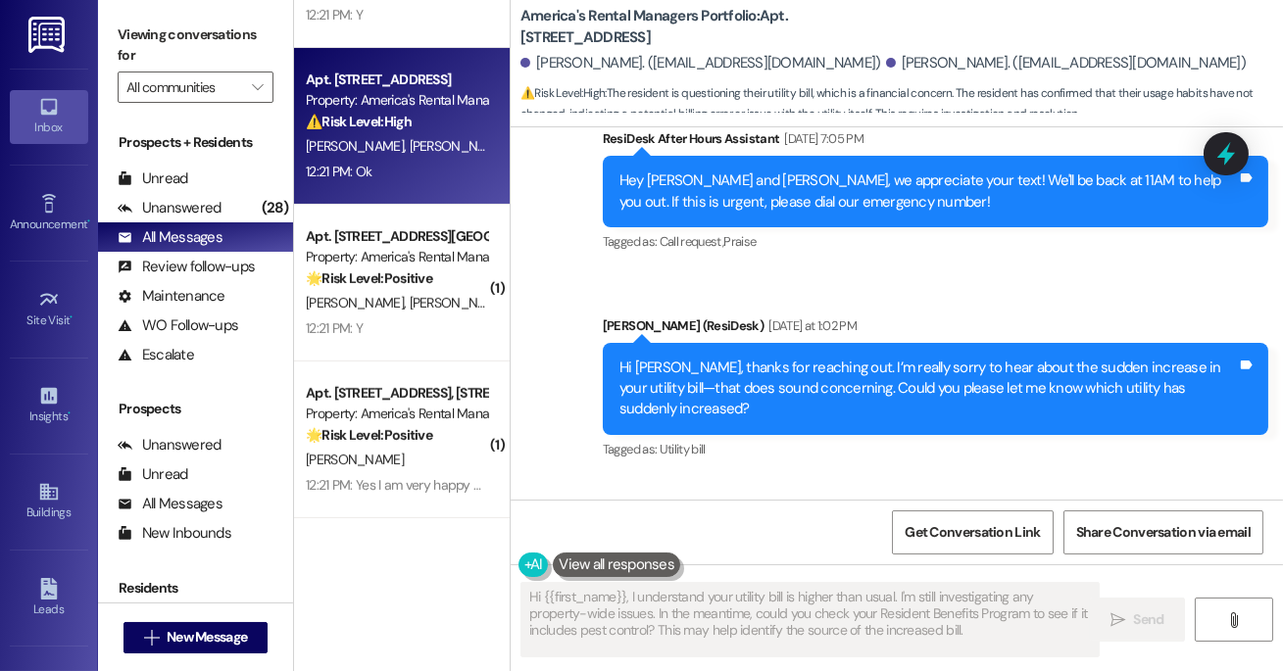
scroll to position [1522, 0]
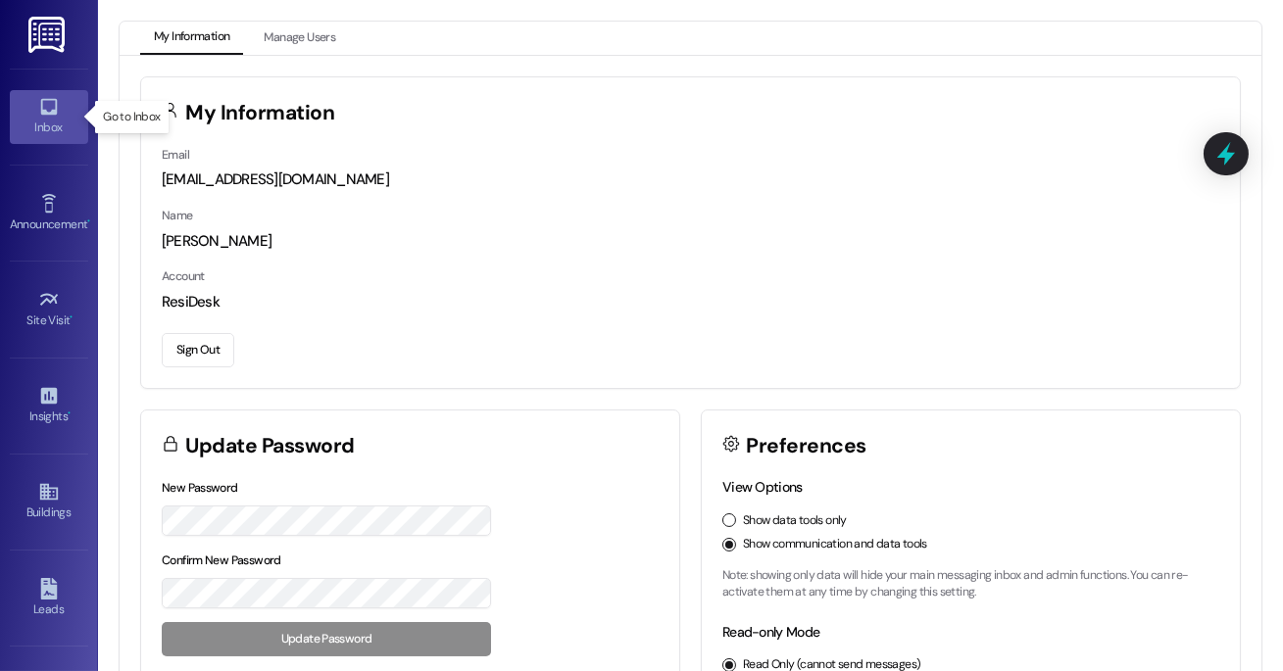
click at [70, 136] on div "Inbox" at bounding box center [49, 128] width 98 height 20
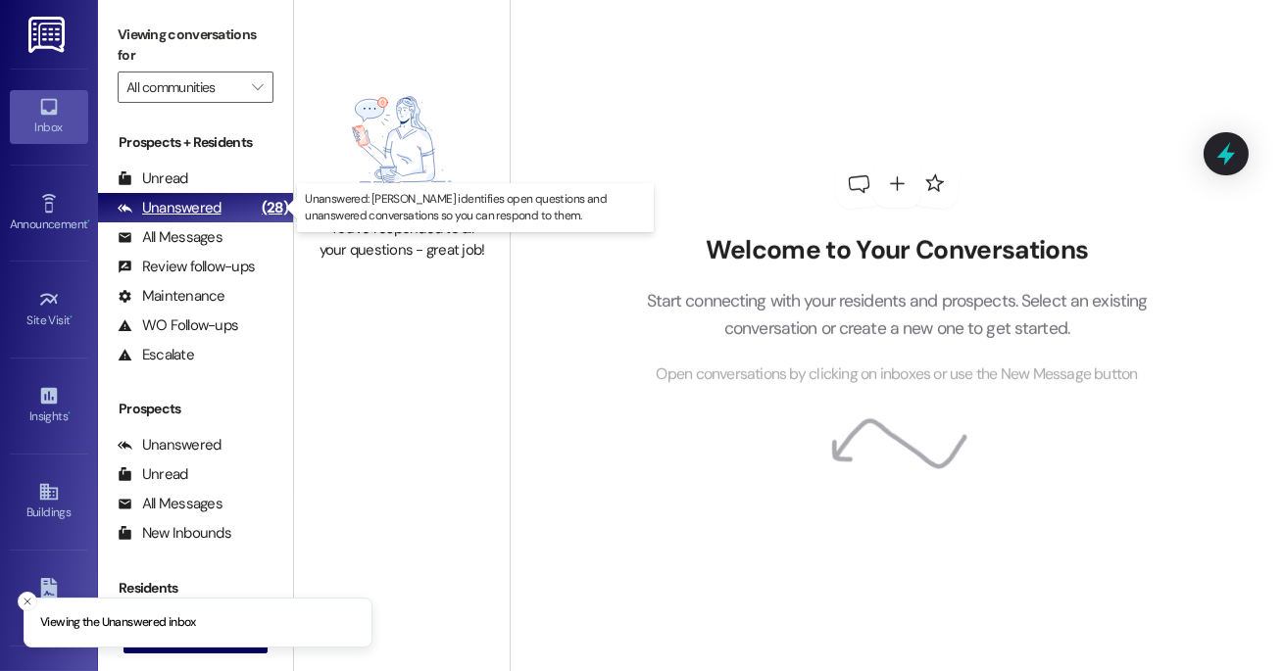
click at [199, 218] on div "Unanswered" at bounding box center [170, 208] width 104 height 21
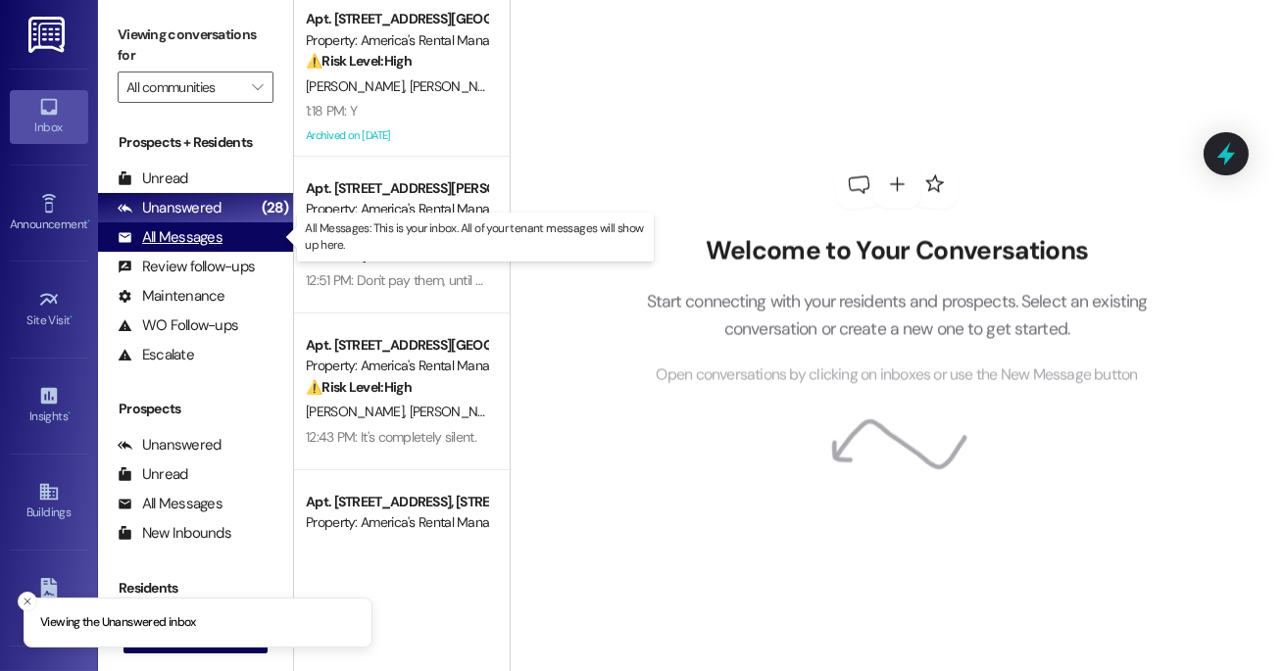
click at [193, 236] on div "All Messages" at bounding box center [170, 237] width 105 height 21
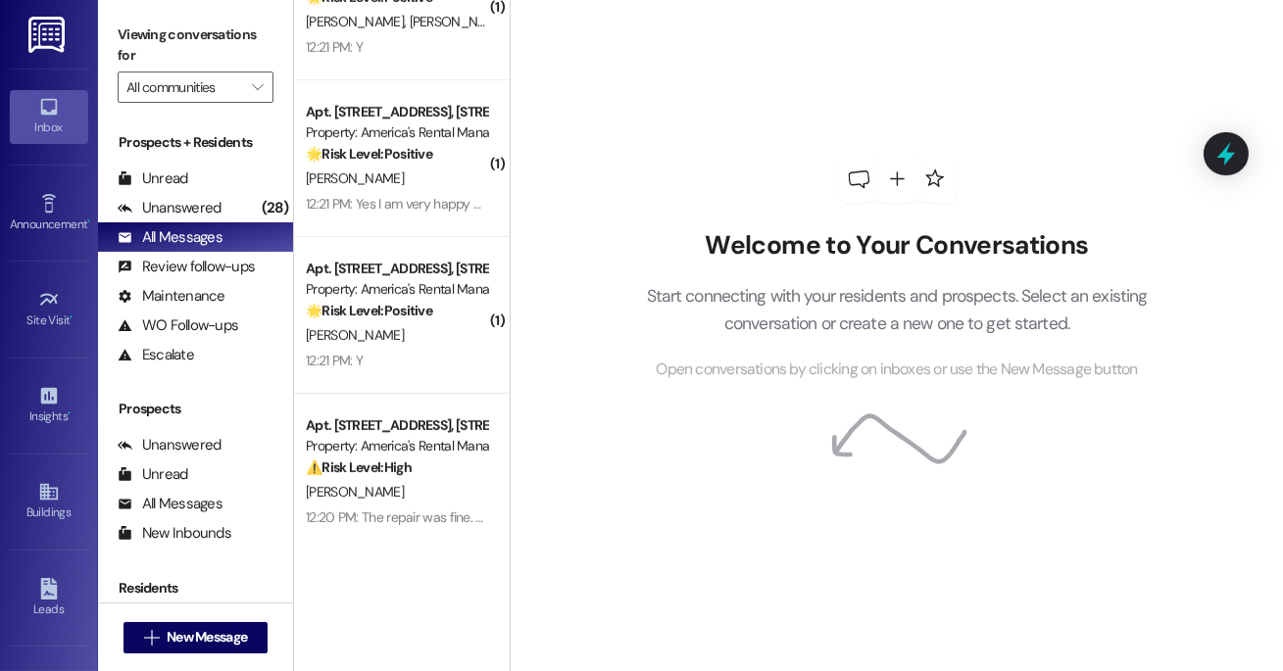
scroll to position [1803, 0]
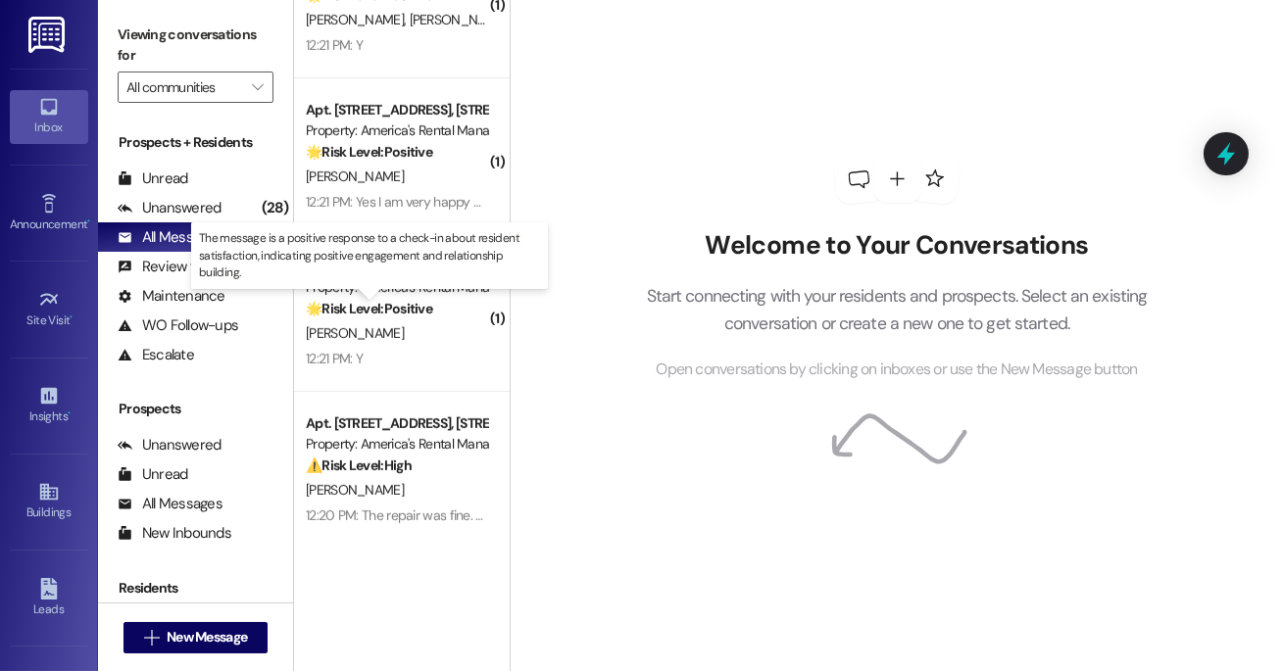
click at [371, 317] on strong "🌟 Risk Level: Positive" at bounding box center [369, 309] width 126 height 18
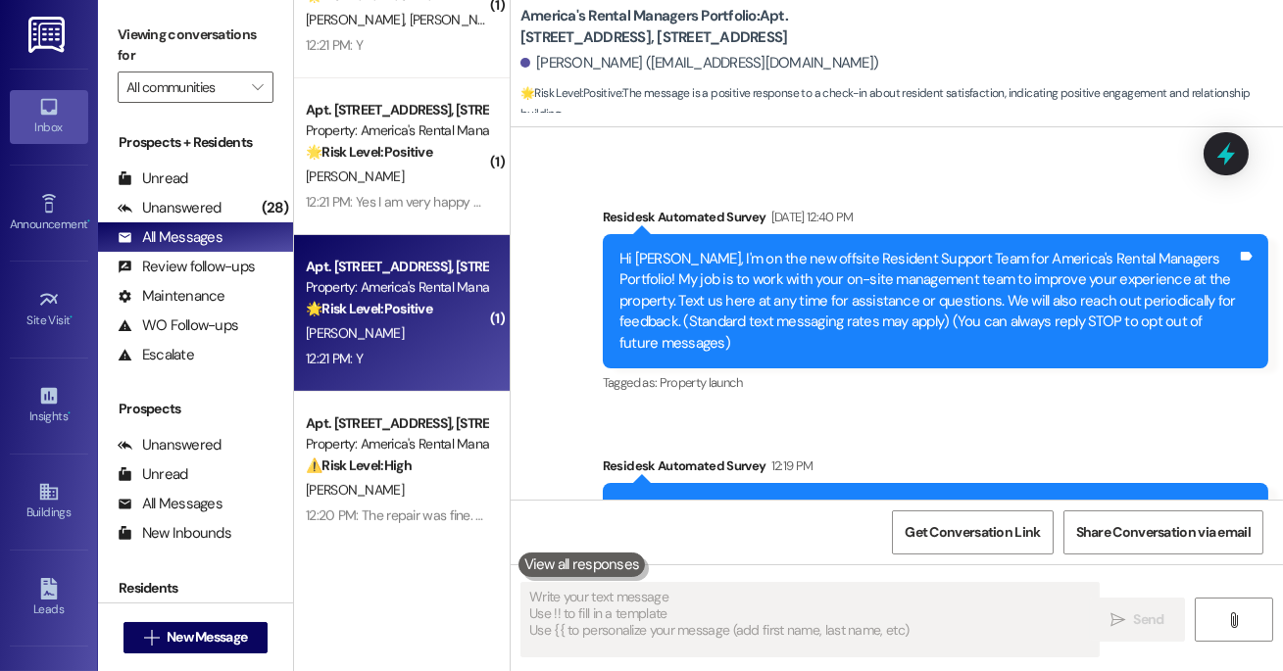
scroll to position [0, 0]
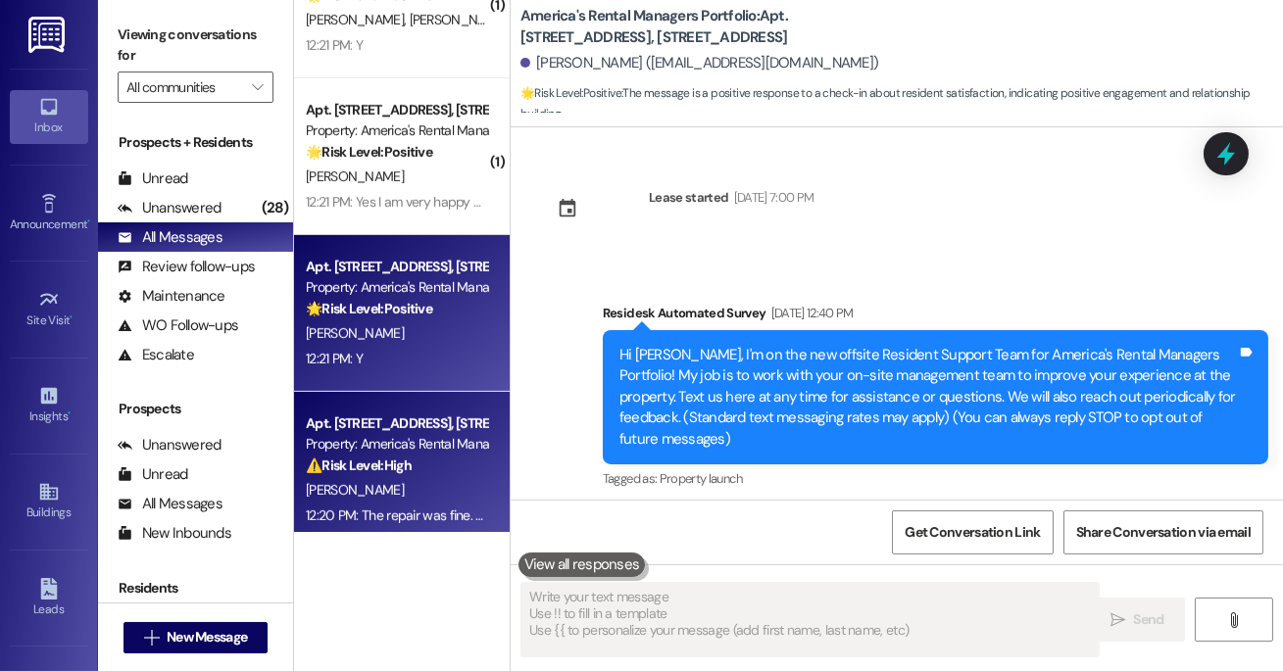
click at [412, 459] on strong "⚠️ Risk Level: High" at bounding box center [359, 466] width 106 height 18
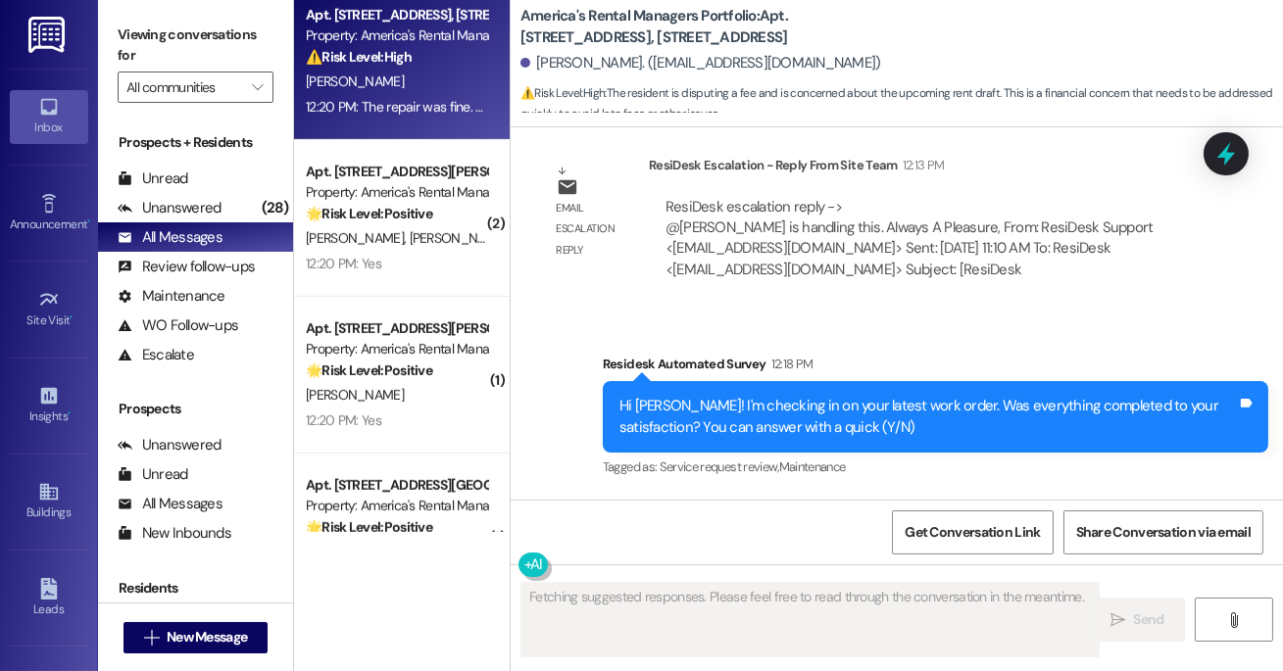
scroll to position [5926, 0]
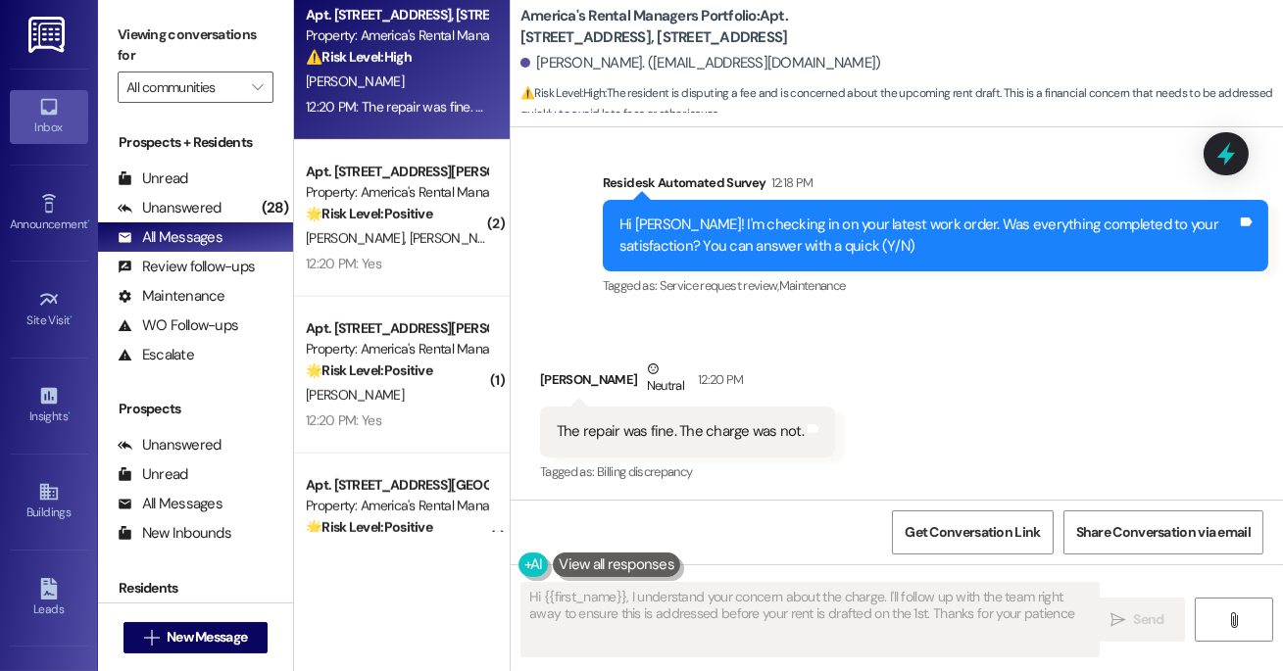
type textarea "Hi {{first_name}}, I understand your concern about the charge. I'll follow up w…"
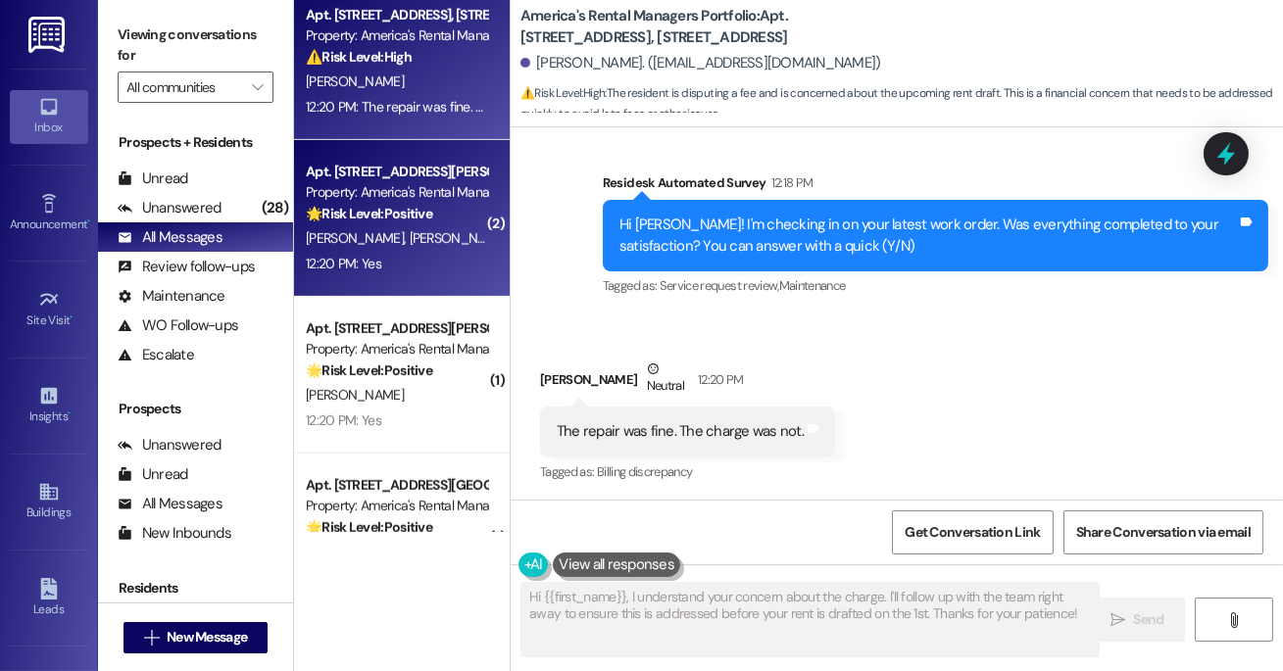
click at [384, 266] on div "12:20 PM: Yes 12:20 PM: Yes" at bounding box center [396, 264] width 185 height 24
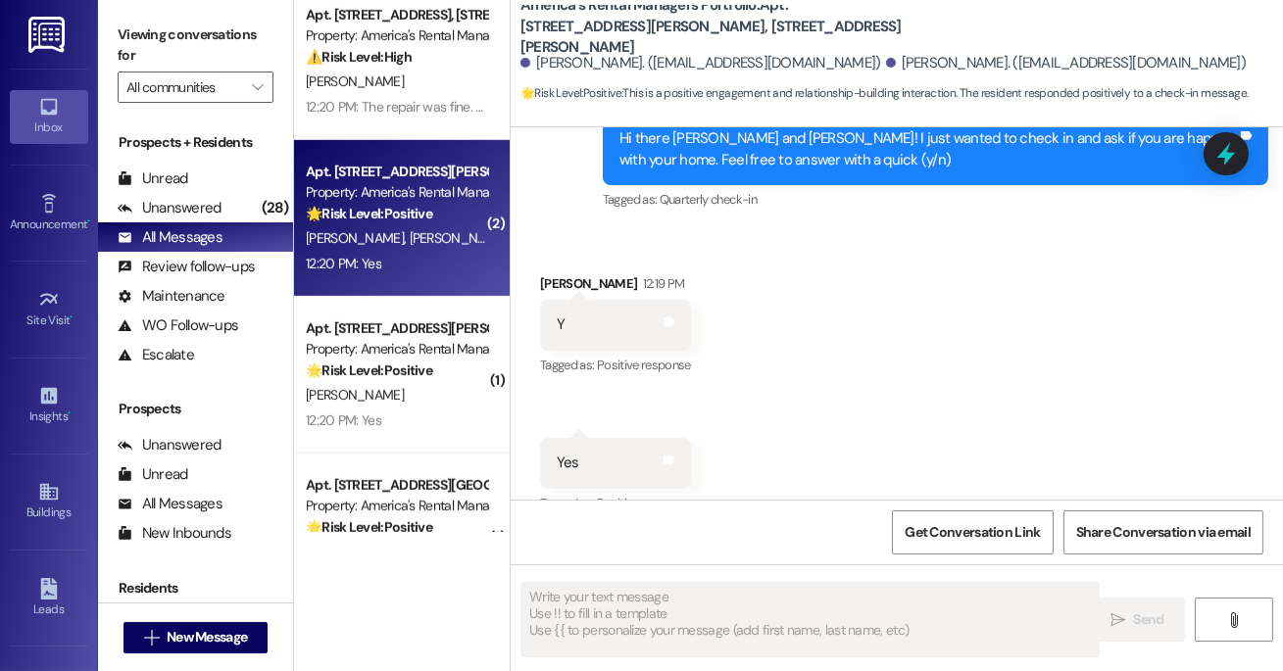
scroll to position [497, 0]
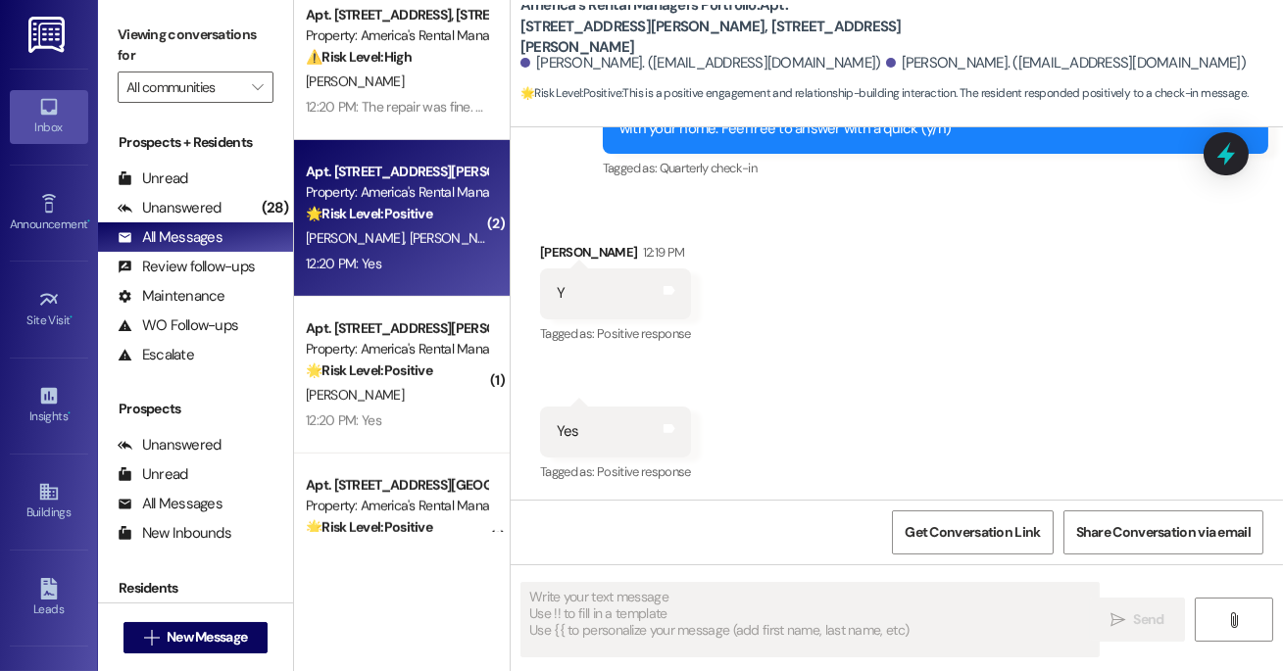
type textarea "Fetching suggested responses. Please feel free to read through the conversation…"
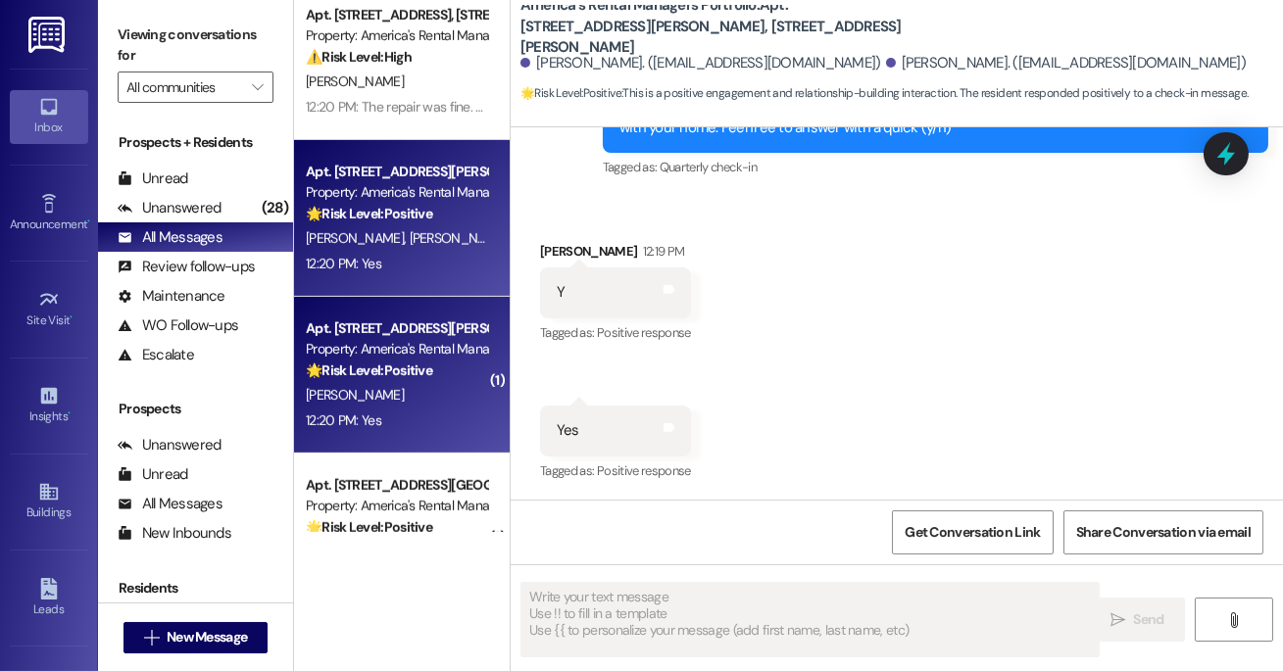
click at [378, 333] on div "Apt. [STREET_ADDRESS][PERSON_NAME], [STREET_ADDRESS][PERSON_NAME]" at bounding box center [396, 328] width 181 height 21
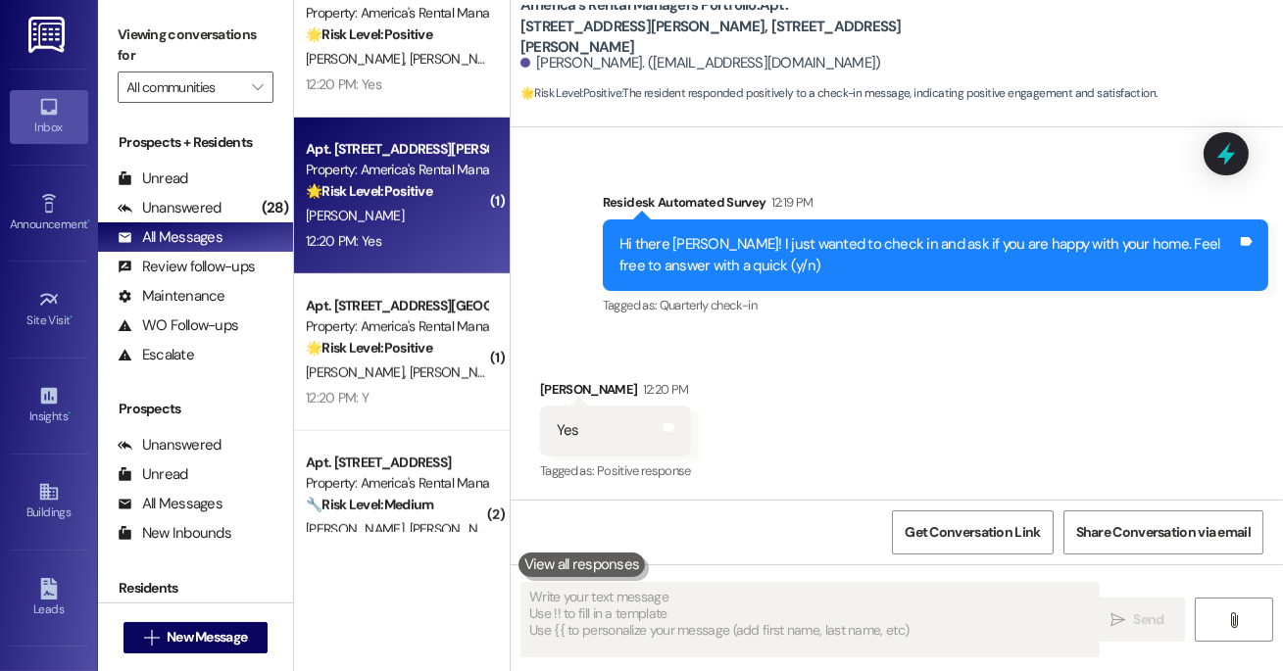
scroll to position [2413, 0]
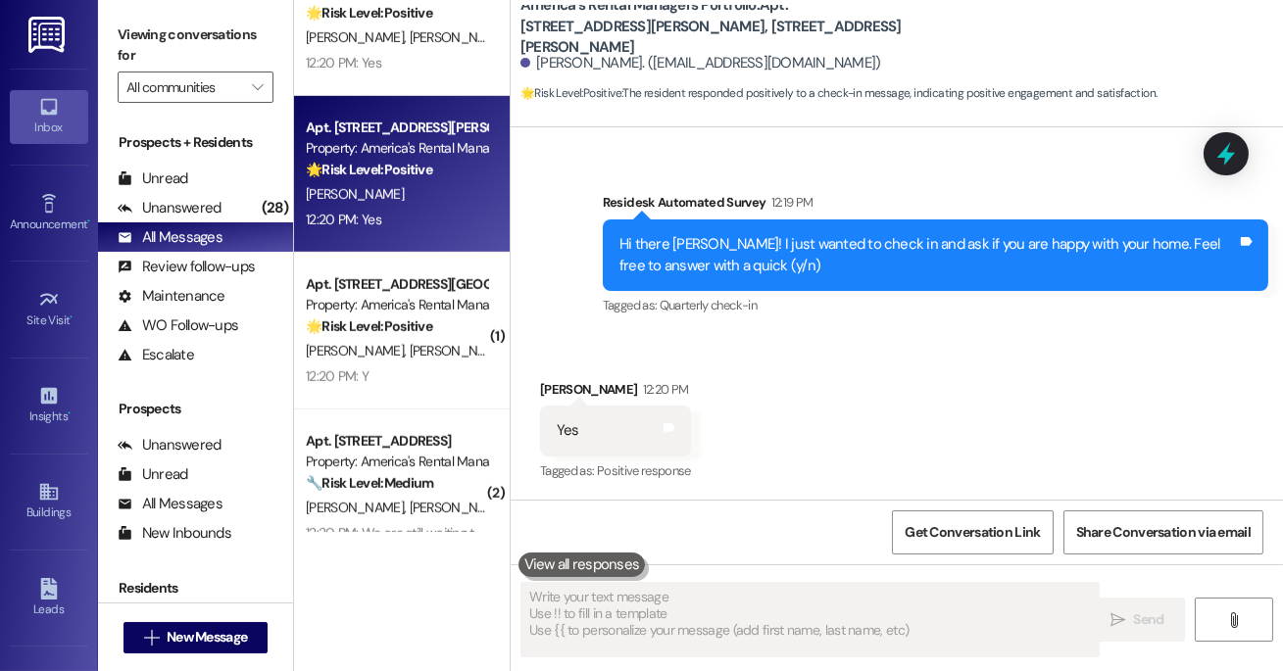
click at [410, 342] on span "[PERSON_NAME]" at bounding box center [459, 351] width 98 height 18
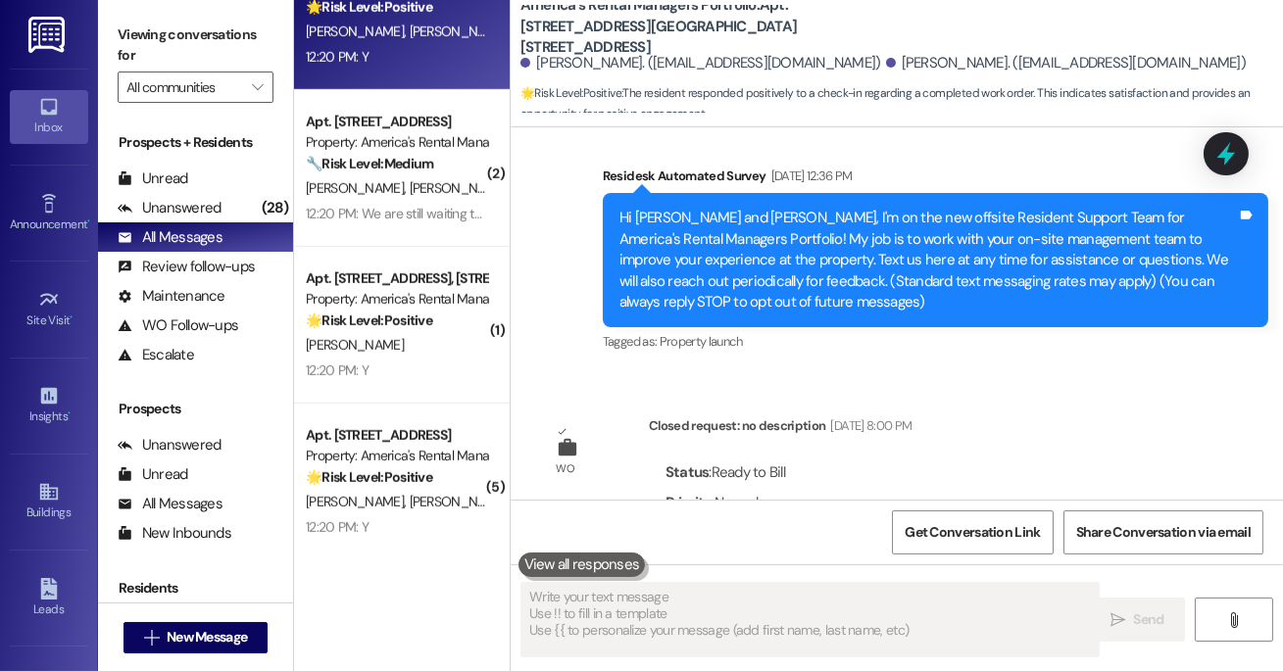
scroll to position [2736, 0]
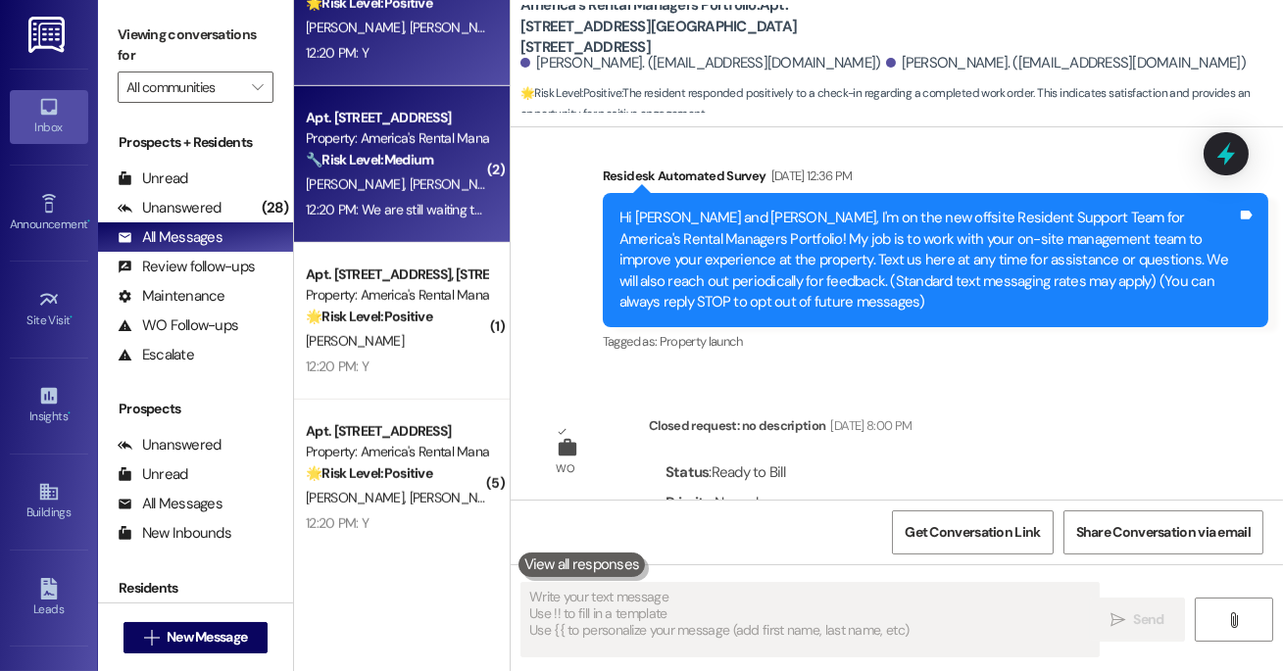
click at [410, 186] on span "[PERSON_NAME]" at bounding box center [459, 184] width 98 height 18
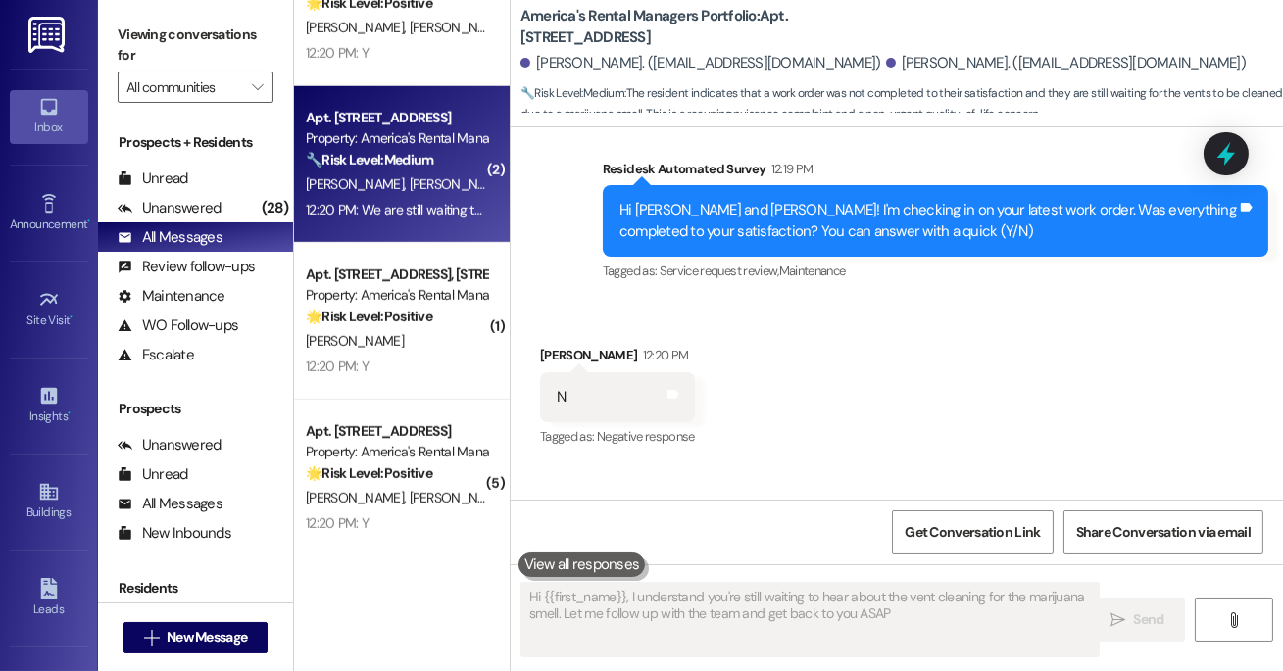
type textarea "Hi {{first_name}}, I understand you're still waiting to hear about the vent cle…"
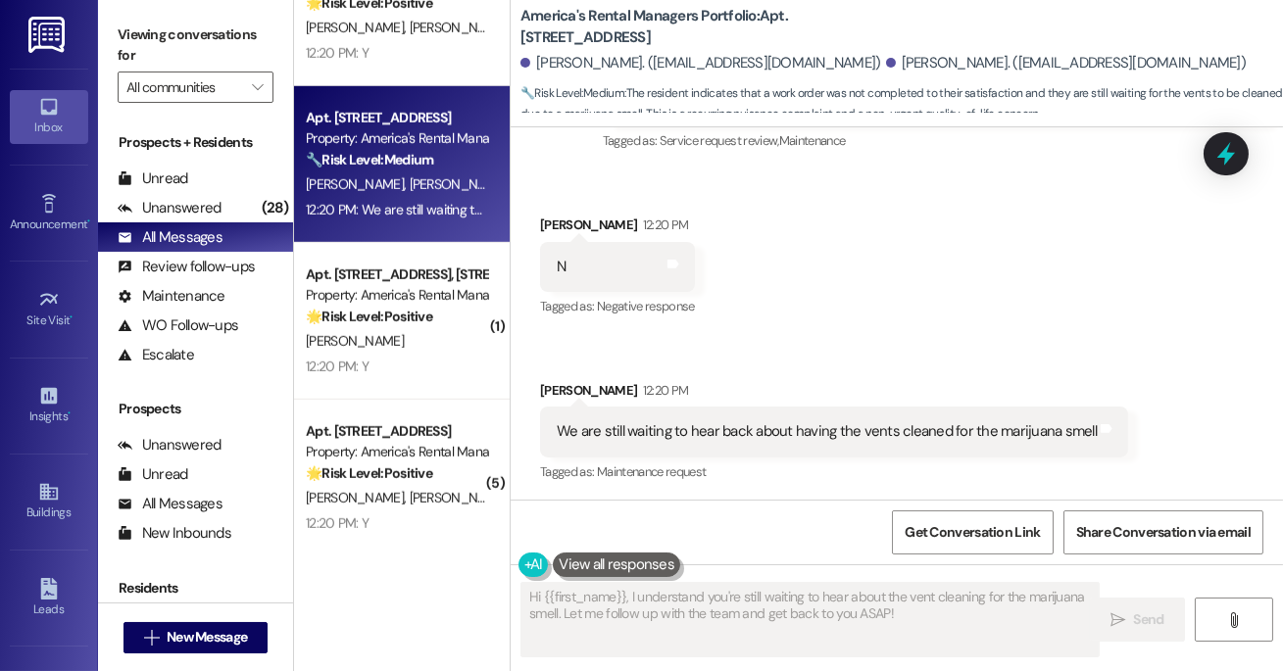
scroll to position [741, 0]
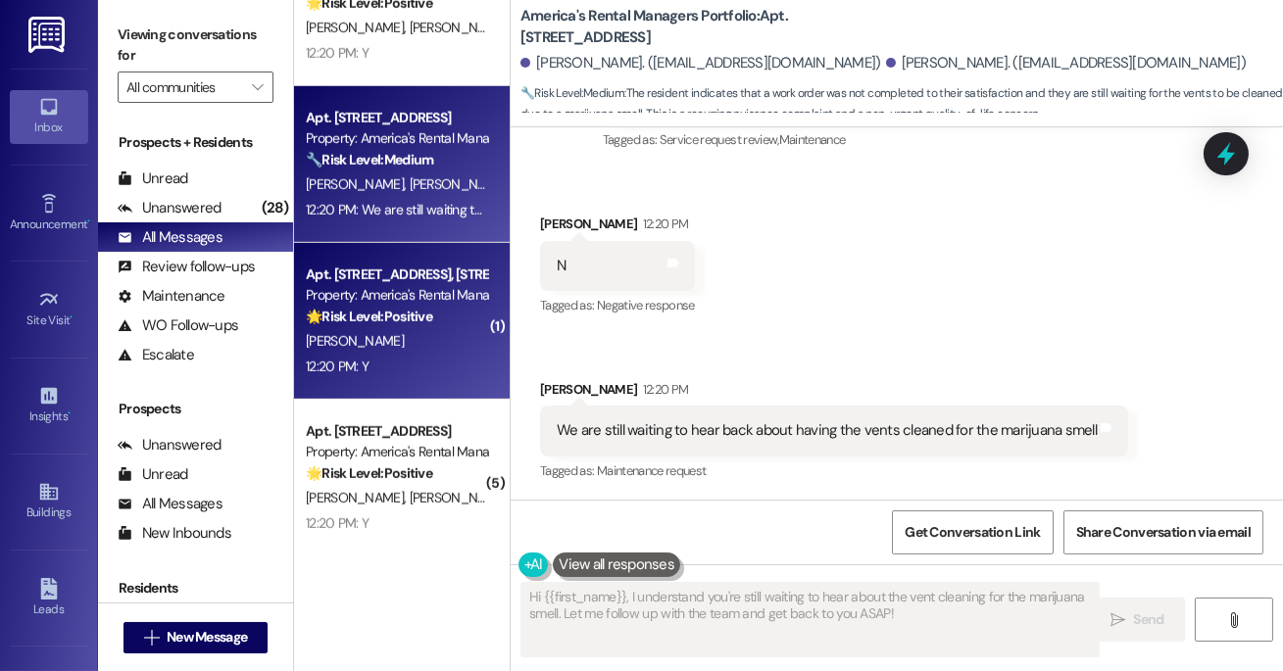
click at [373, 316] on strong "🌟 Risk Level: Positive" at bounding box center [369, 317] width 126 height 18
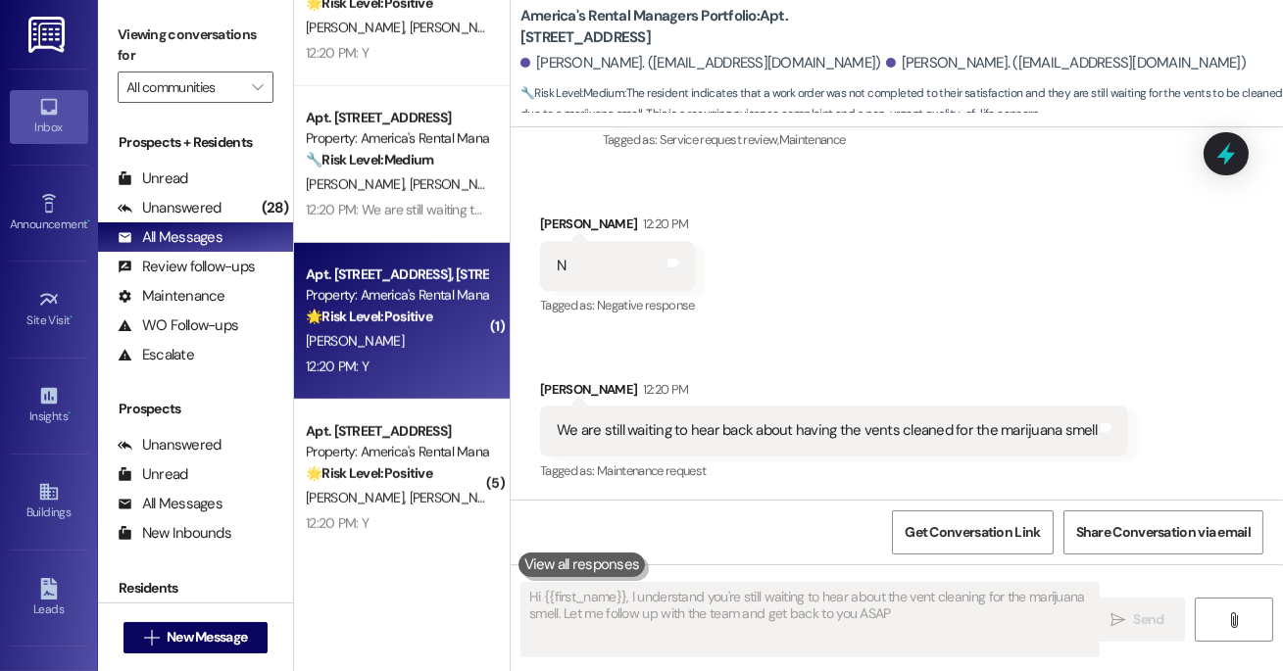
type textarea "Hi {{first_name}}, I understand you're still waiting to hear about the vent cle…"
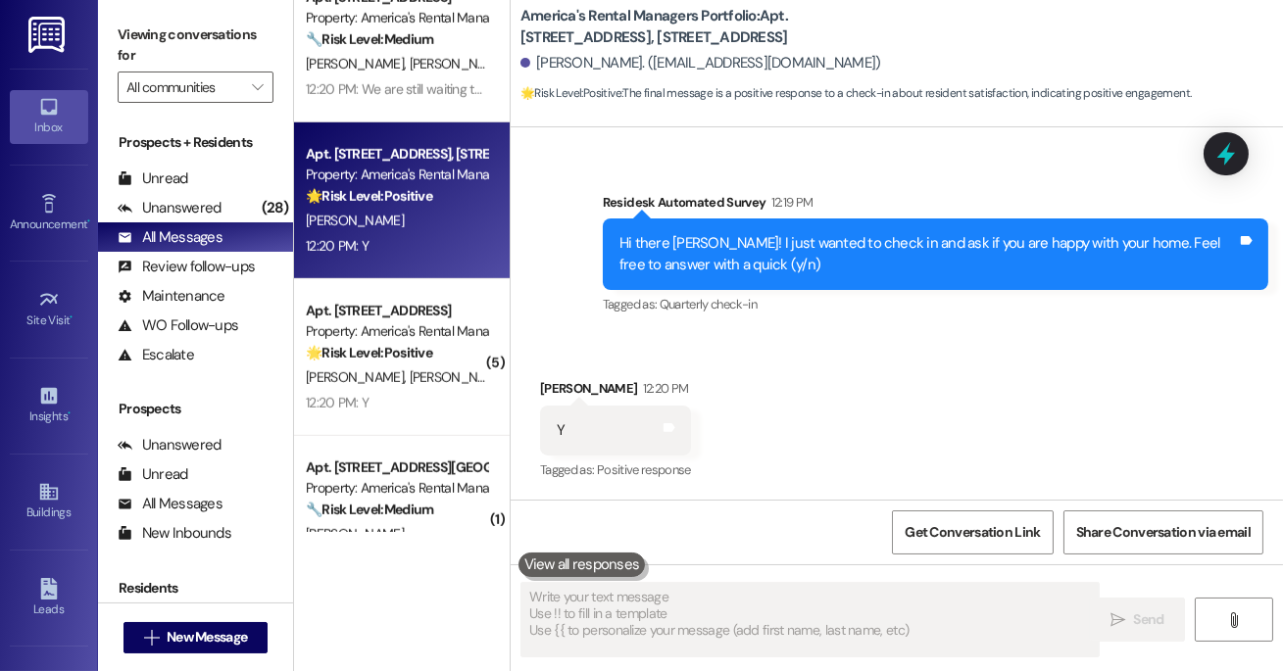
scroll to position [2923, 0]
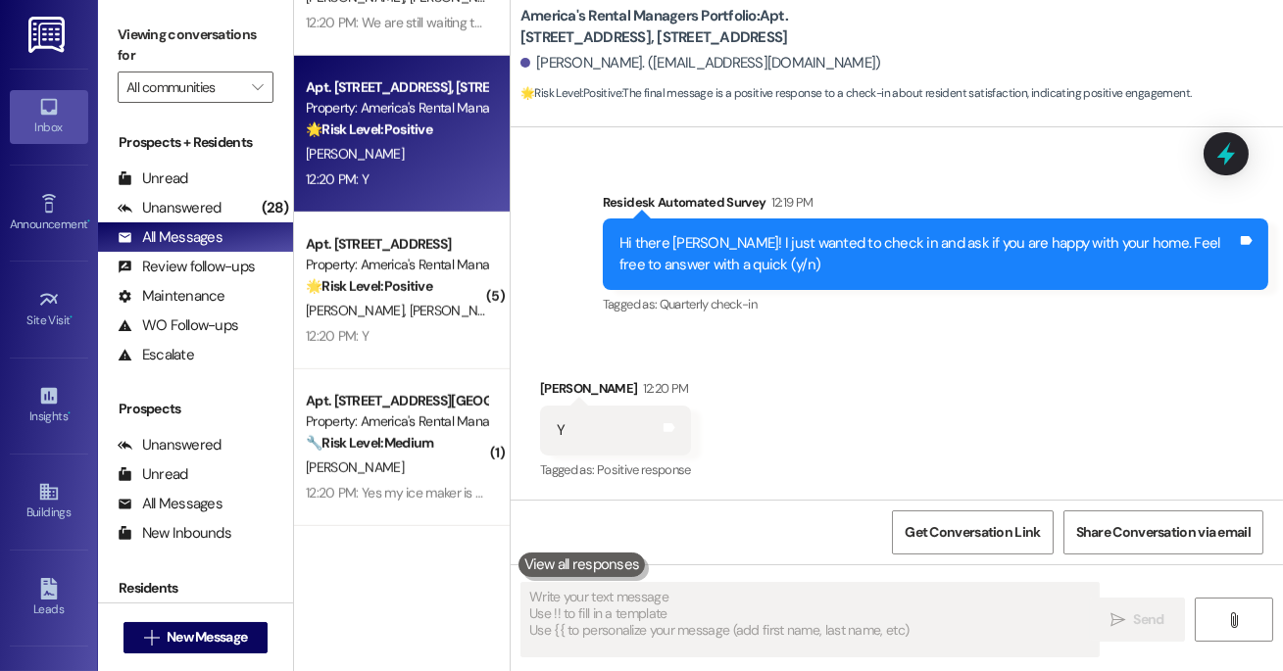
click at [416, 319] on div "[PERSON_NAME] [PERSON_NAME]" at bounding box center [396, 311] width 185 height 24
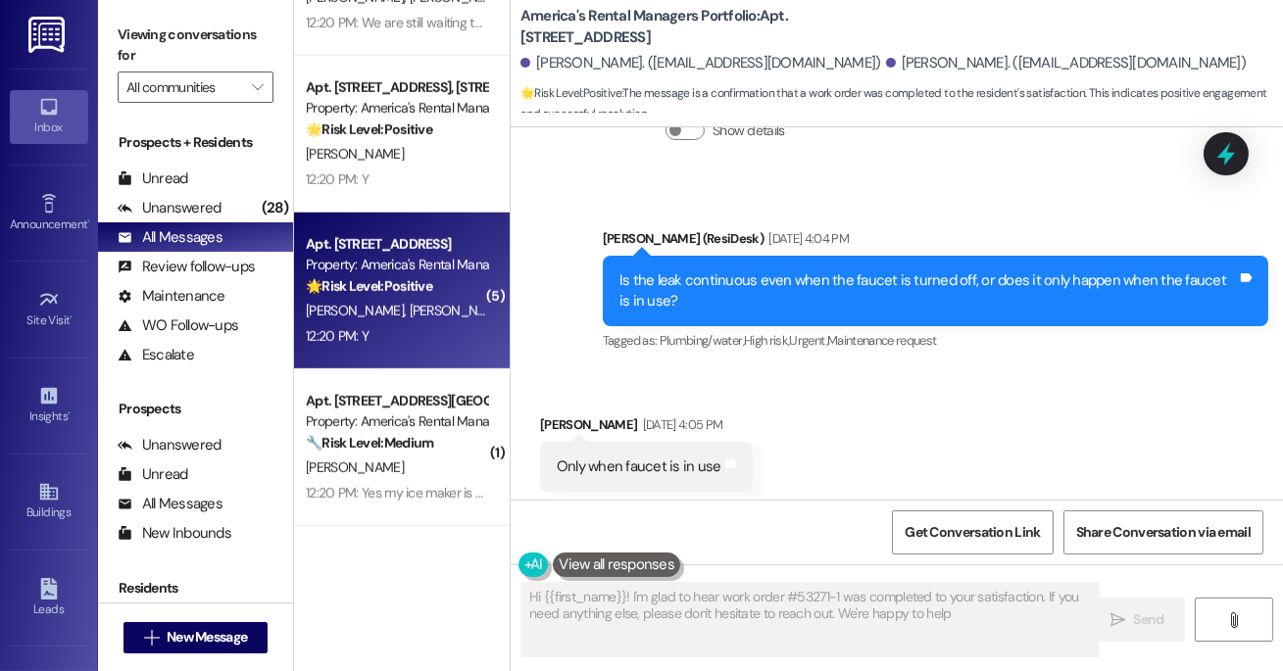
type textarea "Hi {{first_name}}! I'm glad to hear work order #53271-1 was completed to your s…"
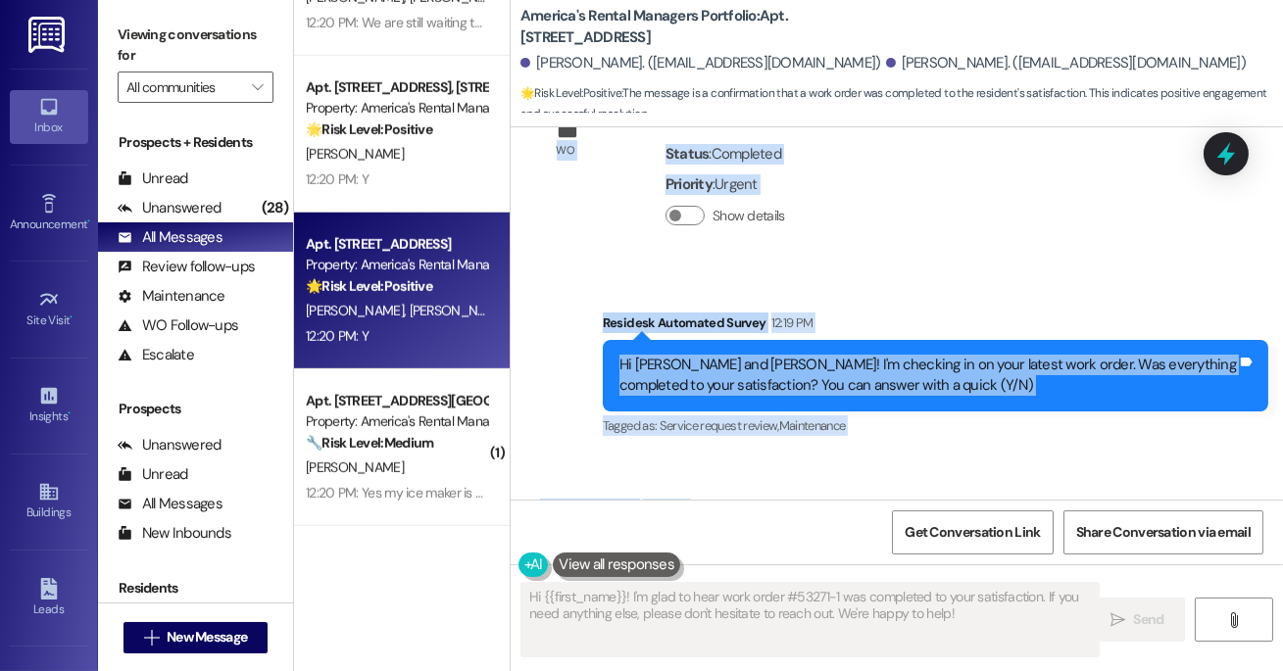
scroll to position [3420, 0]
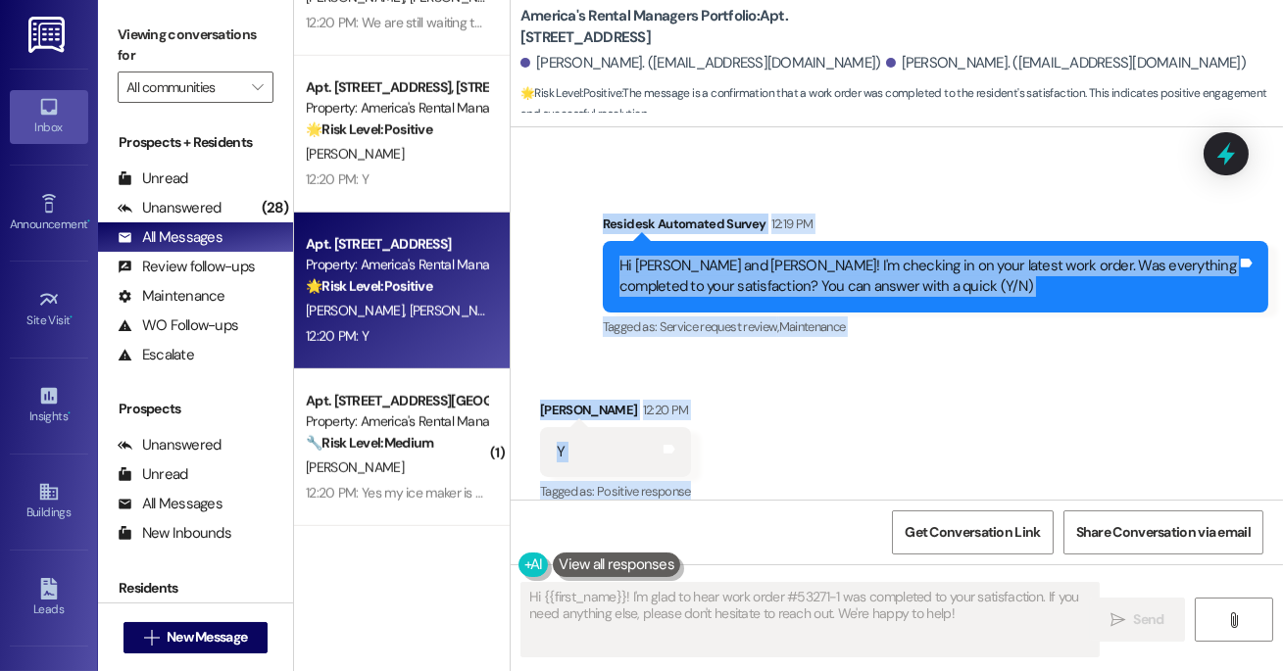
drag, startPoint x: 542, startPoint y: 264, endPoint x: 890, endPoint y: 494, distance: 417.2
click at [890, 494] on div "Lease started [DATE] 7:00 PM Survey, sent via SMS Residesk Automated Survey [DA…" at bounding box center [897, 313] width 772 height 372
copy div "[PERSON_NAME] Neutral [DATE] 1:05 PM We have a leaking kitchen faucet that is s…"
click at [869, 320] on div "Survey, sent via SMS Residesk Automated Survey 12:19 PM Hi [PERSON_NAME] and [P…" at bounding box center [935, 277] width 695 height 157
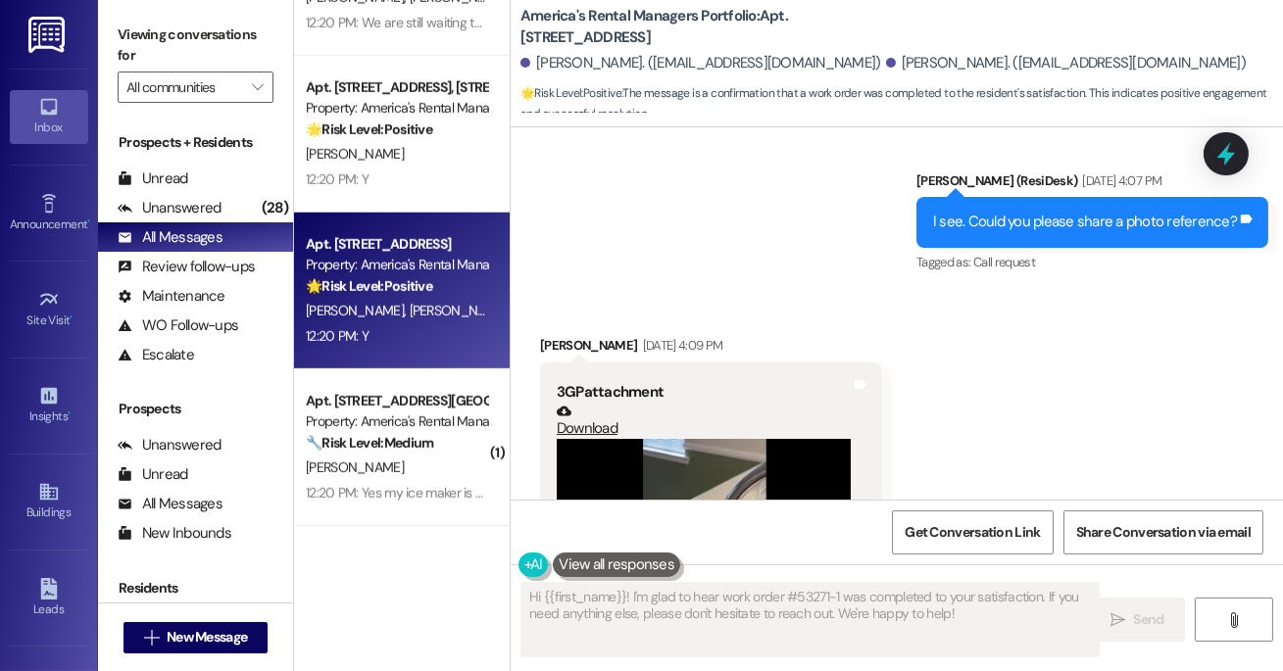
scroll to position [1821, 0]
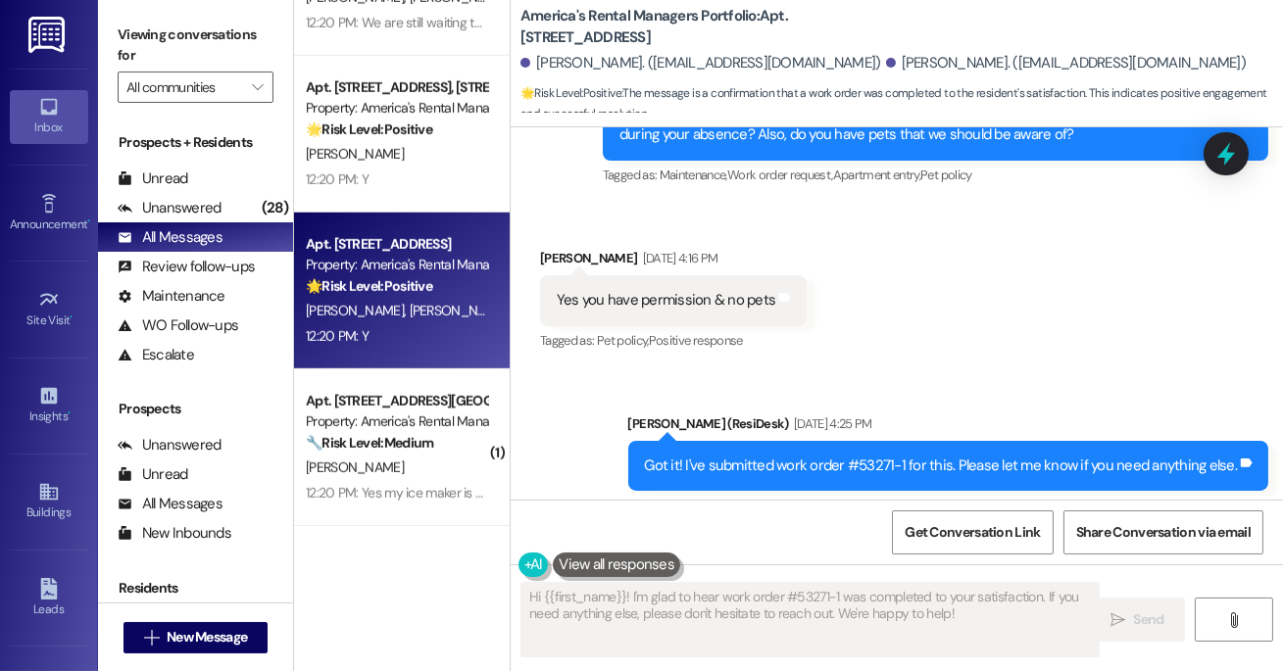
click at [774, 326] on div "Tagged as: Pet policy , Click to highlight conversations about Pet policy Posit…" at bounding box center [673, 340] width 267 height 28
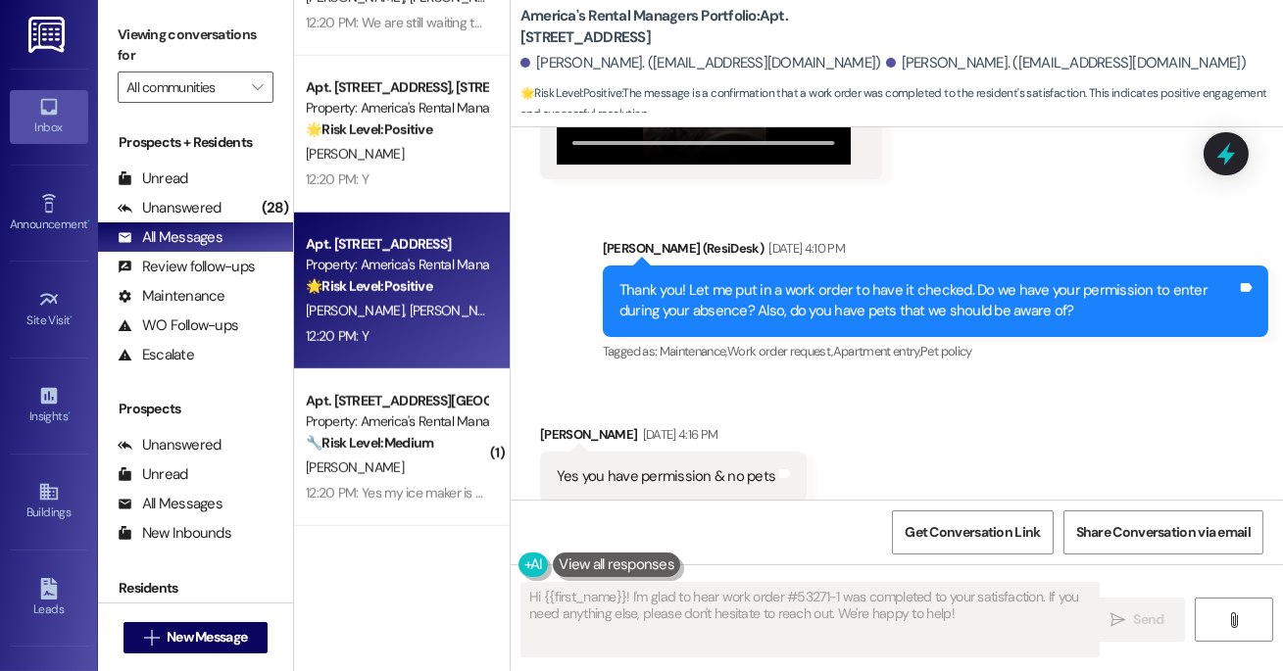
scroll to position [2306, 0]
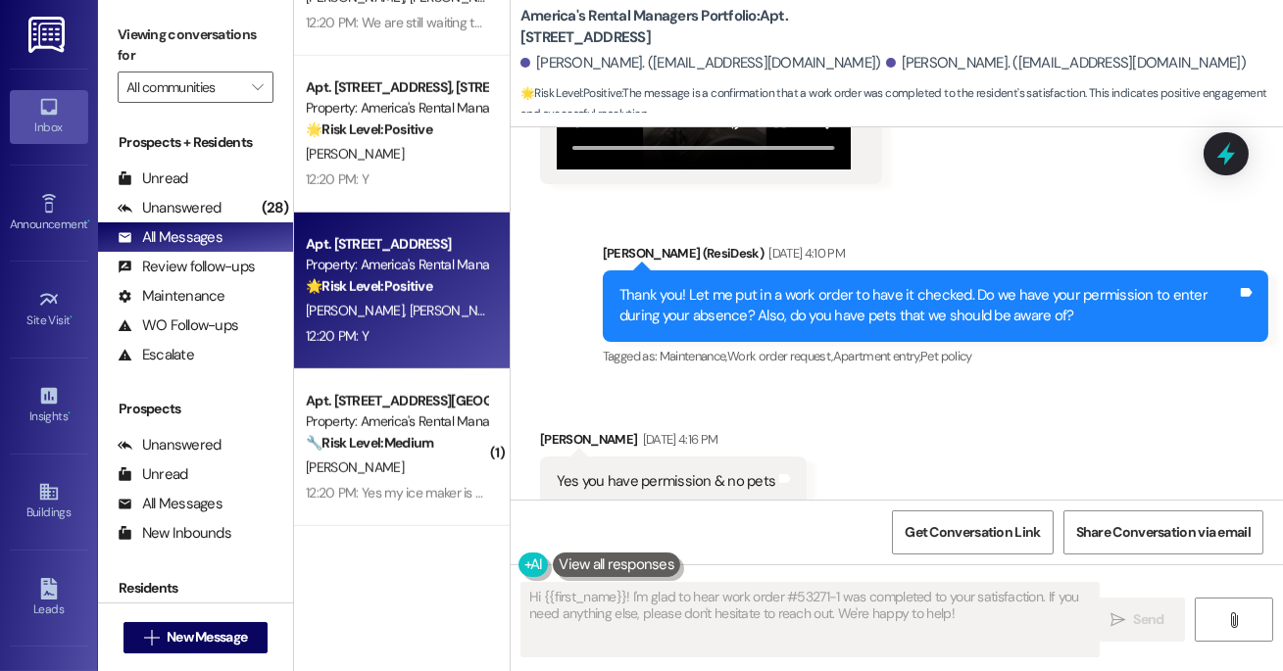
click at [772, 199] on div "Sent via SMS [PERSON_NAME] (ResiDesk) [DATE] 4:10 PM Thank you! Let me put in a…" at bounding box center [897, 292] width 772 height 186
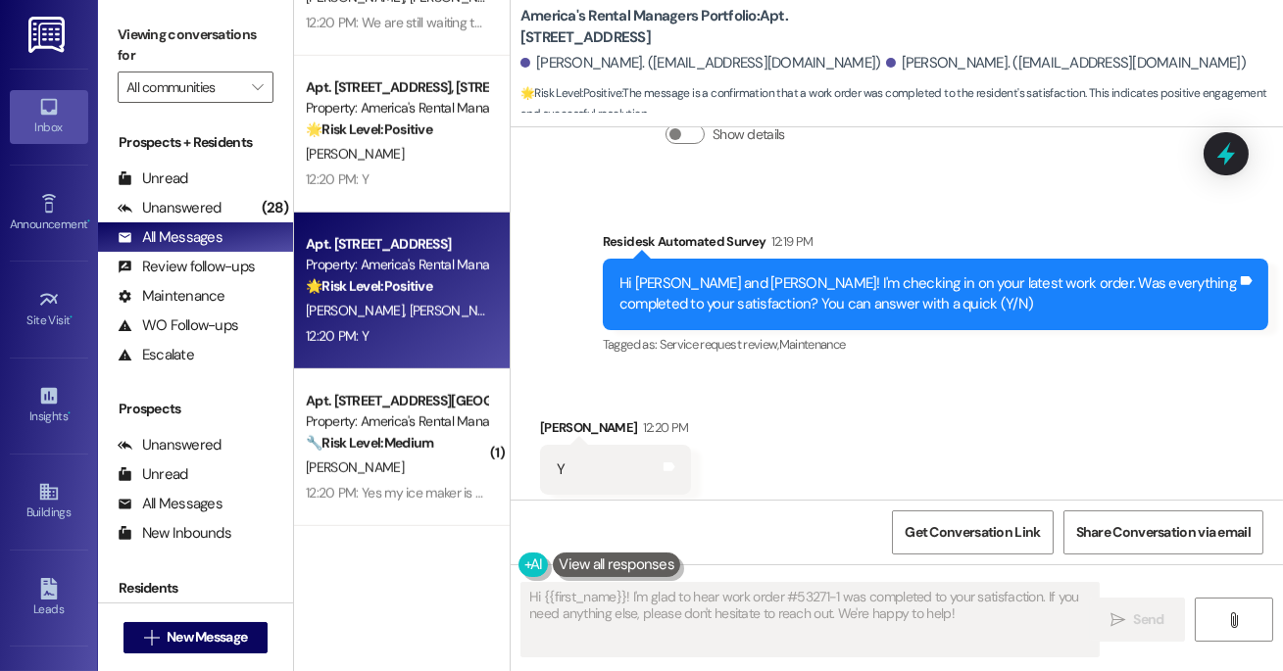
scroll to position [3420, 0]
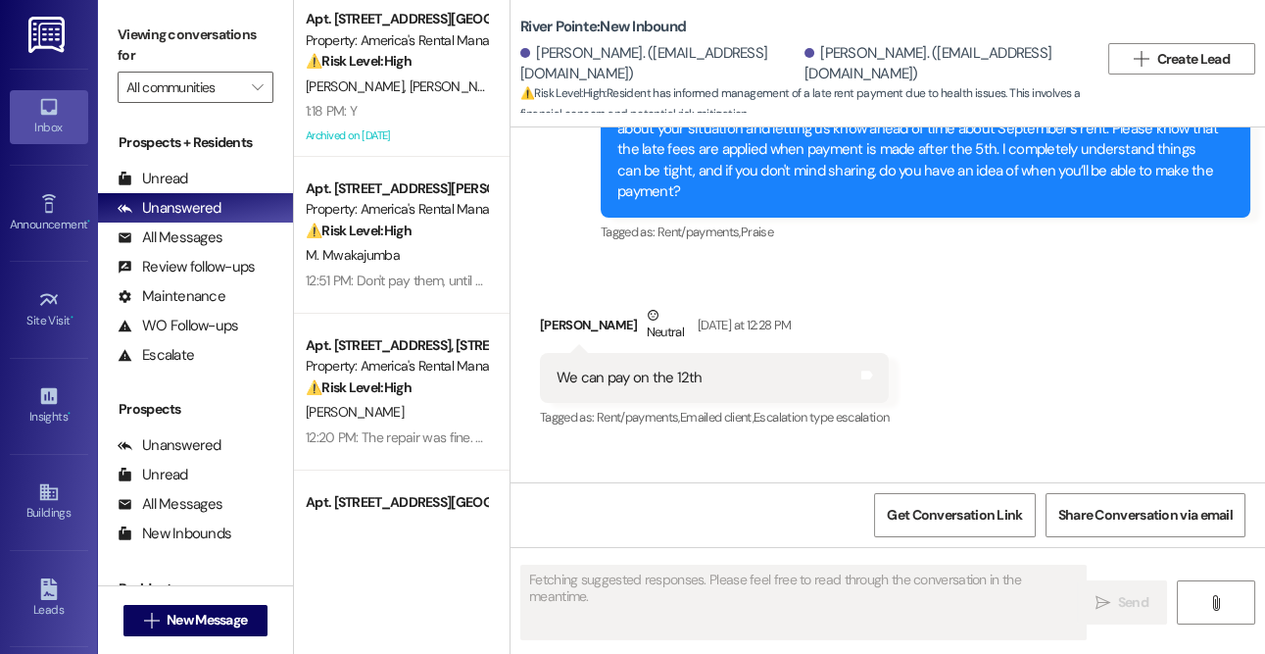
scroll to position [14288, 0]
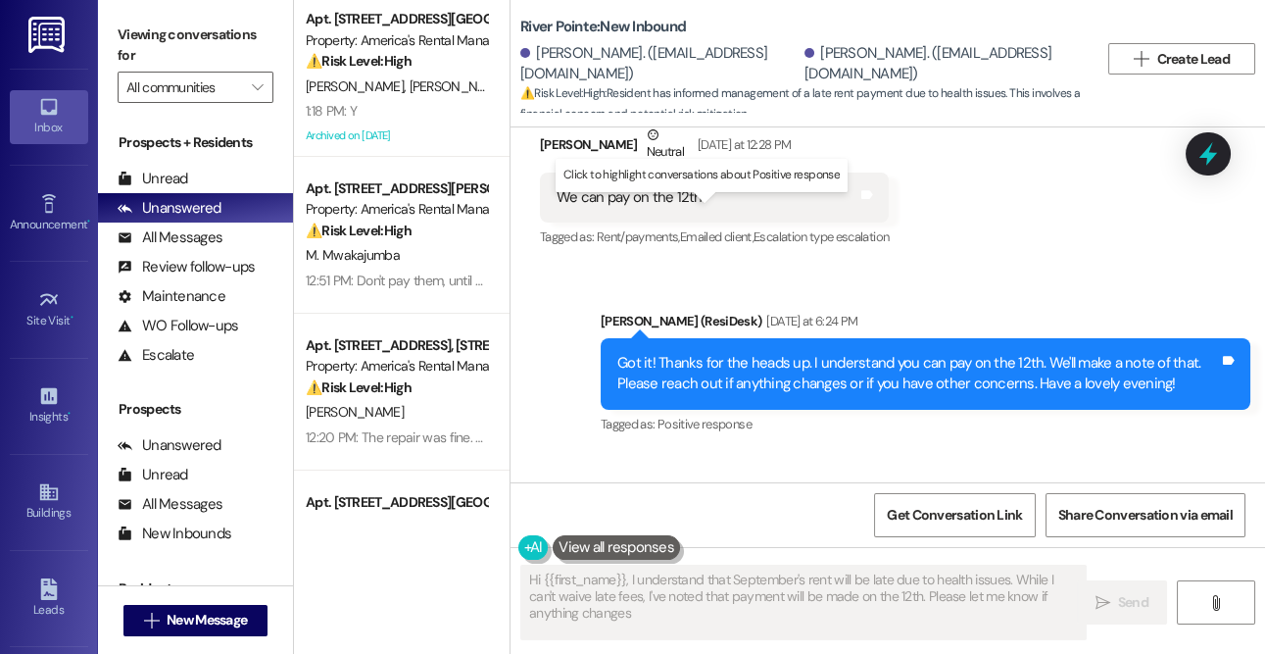
type textarea "Hi {{first_name}}, I understand that September's rent will be late due to healt…"
